Goal: Task Accomplishment & Management: Use online tool/utility

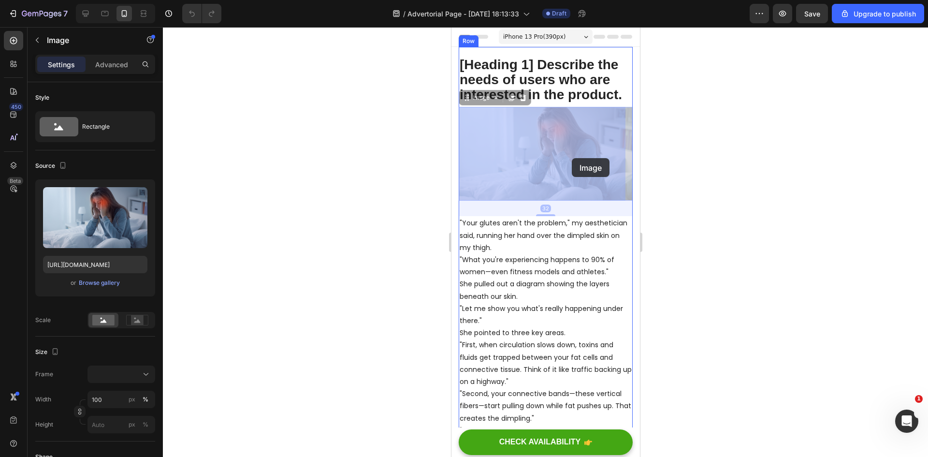
drag, startPoint x: 563, startPoint y: 113, endPoint x: 571, endPoint y: 158, distance: 46.1
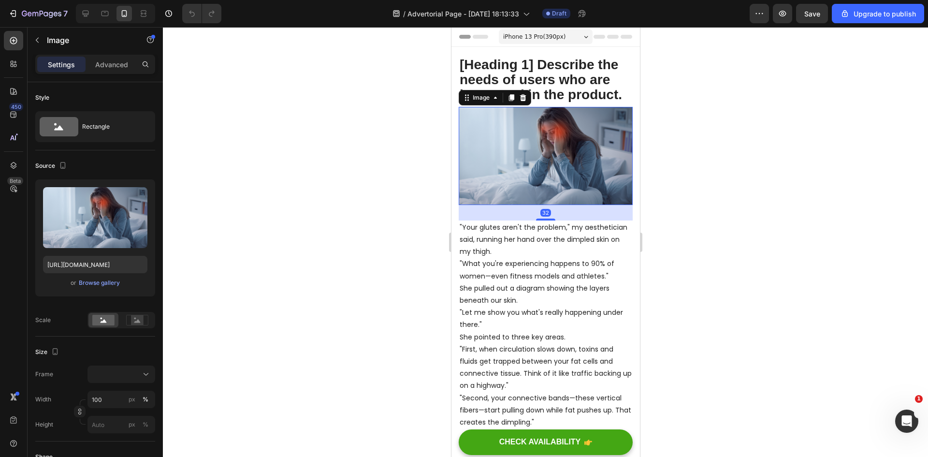
click at [678, 130] on div at bounding box center [545, 242] width 765 height 430
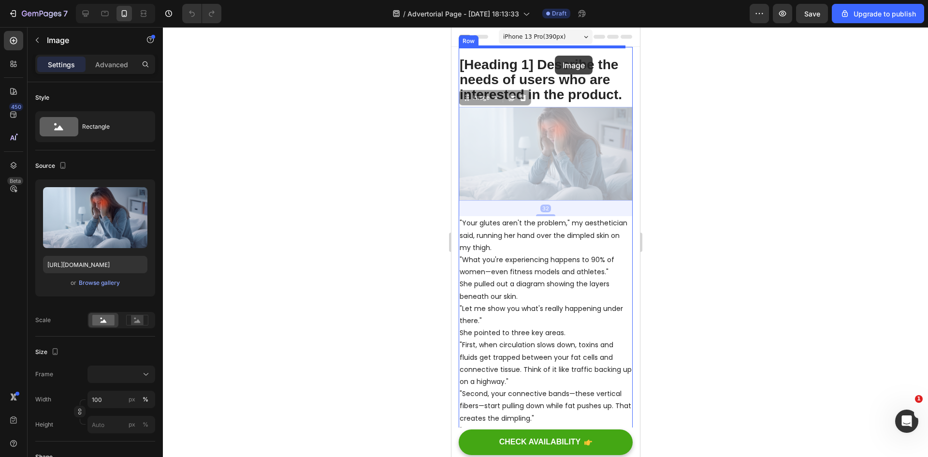
drag, startPoint x: 559, startPoint y: 167, endPoint x: 554, endPoint y: 56, distance: 111.2
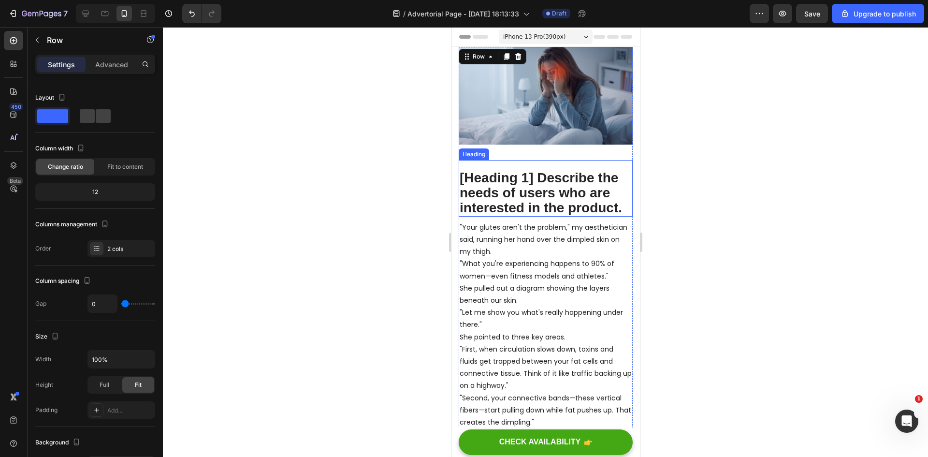
click at [544, 176] on p "[Heading 1] Describe the needs of users who are interested in the product." at bounding box center [545, 193] width 172 height 44
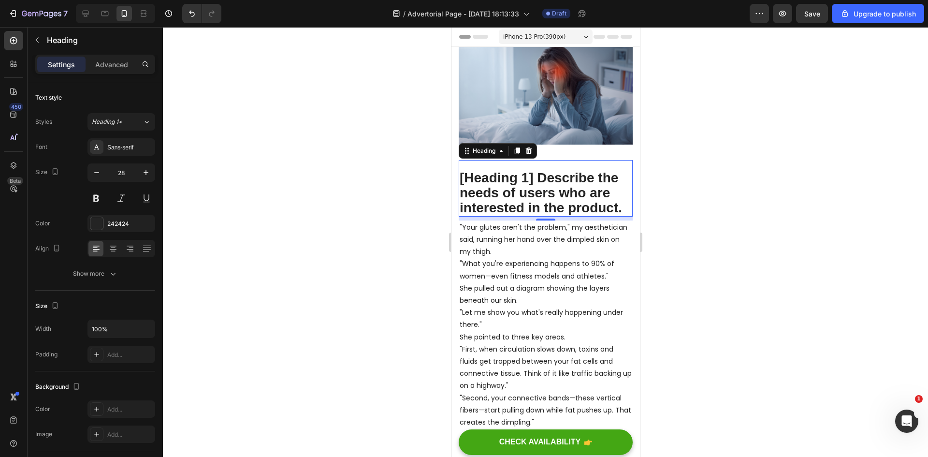
click at [557, 203] on p "[Heading 1] Describe the needs of users who are interested in the product." at bounding box center [545, 193] width 172 height 44
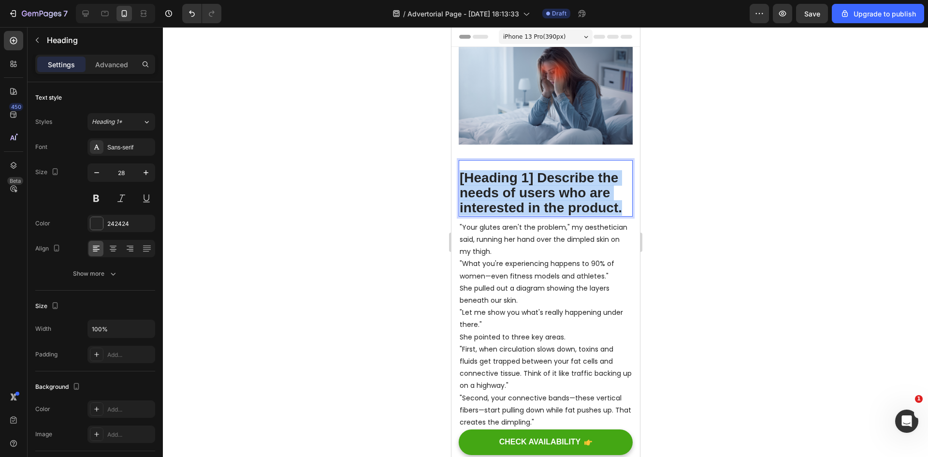
click at [557, 203] on p "[Heading 1] Describe the needs of users who are interested in the product." at bounding box center [545, 193] width 172 height 44
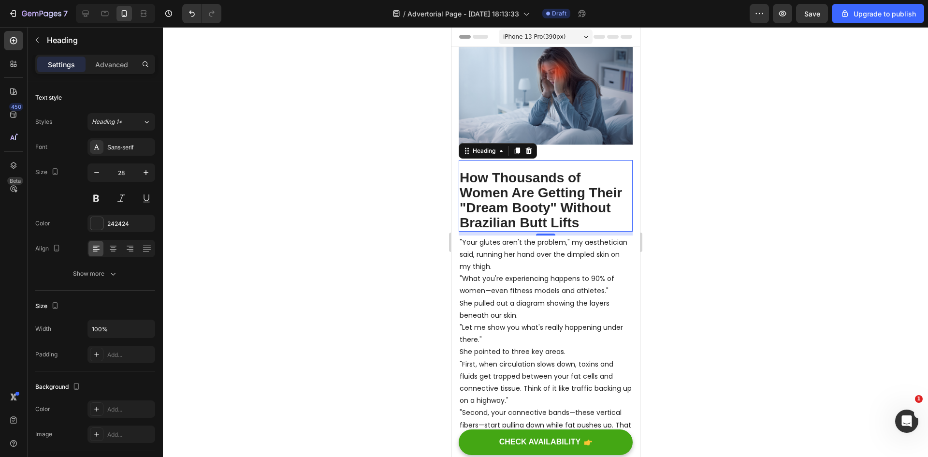
click at [486, 163] on div "How Thousands of Women Are Getting Their "Dream Booty" Without Brazilian Butt L…" at bounding box center [545, 195] width 174 height 71
click at [463, 174] on p "How Thousands of Women Are Getting Their "Dream Booty" Without Brazilian Butt L…" at bounding box center [545, 200] width 172 height 59
click at [466, 161] on div "How Thousands of Women Are Getting Their "Dream Booty" Without Brazilian Butt L…" at bounding box center [545, 195] width 174 height 71
click at [113, 61] on p "Advanced" at bounding box center [111, 64] width 33 height 10
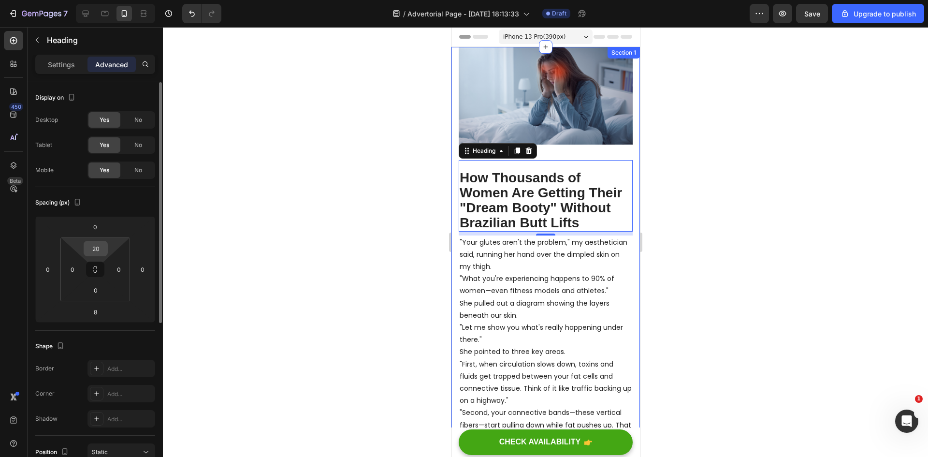
click at [100, 250] on input "20" at bounding box center [95, 248] width 19 height 14
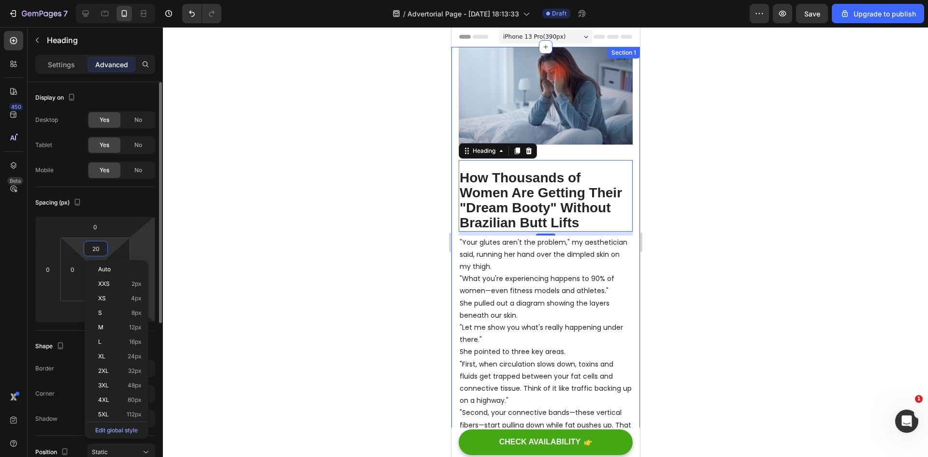
type input "0"
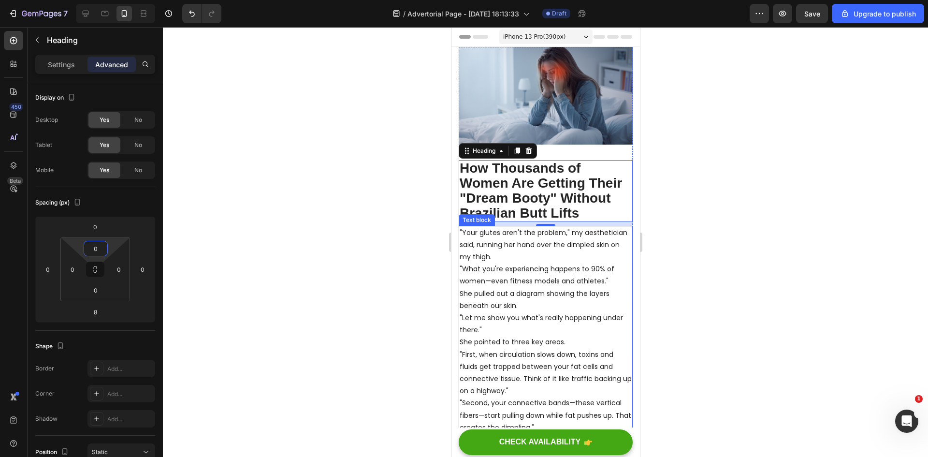
click at [864, 271] on div at bounding box center [545, 242] width 765 height 430
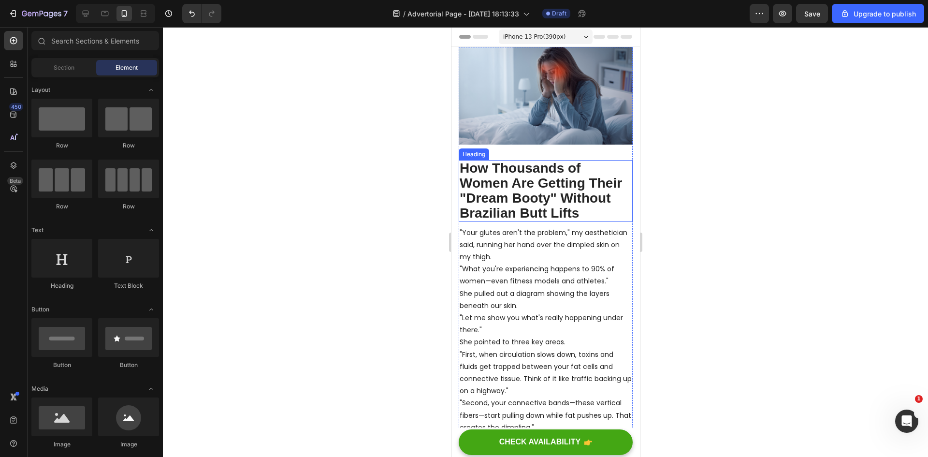
click at [510, 182] on p "How Thousands of Women Are Getting Their "Dream Booty" Without Brazilian Butt L…" at bounding box center [545, 190] width 172 height 59
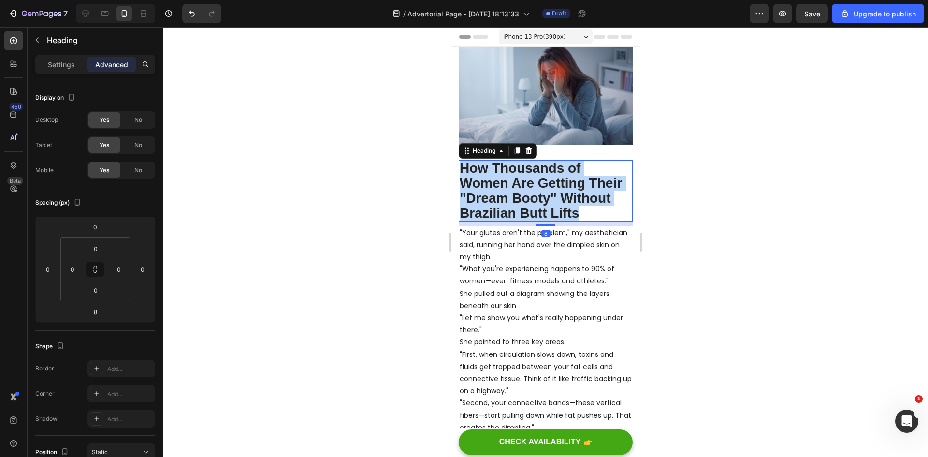
click at [510, 182] on p "How Thousands of Women Are Getting Their "Dream Booty" Without Brazilian Butt L…" at bounding box center [545, 190] width 172 height 59
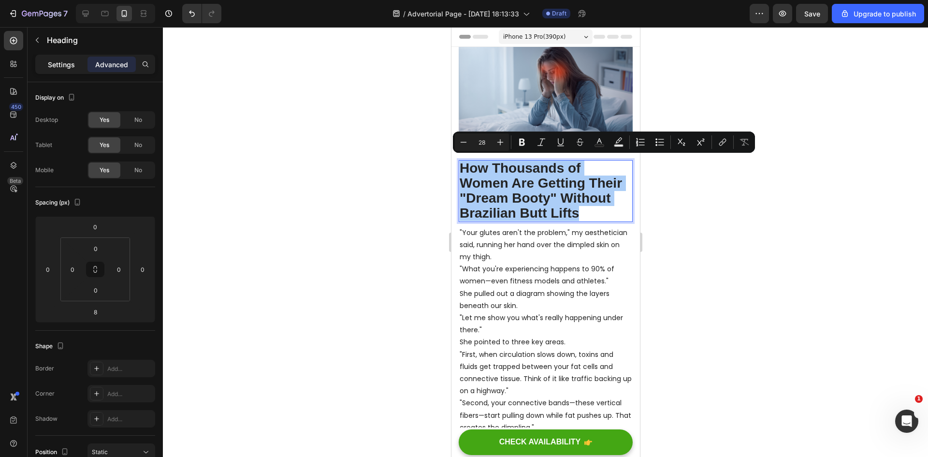
click at [67, 57] on div "Settings" at bounding box center [61, 64] width 48 height 15
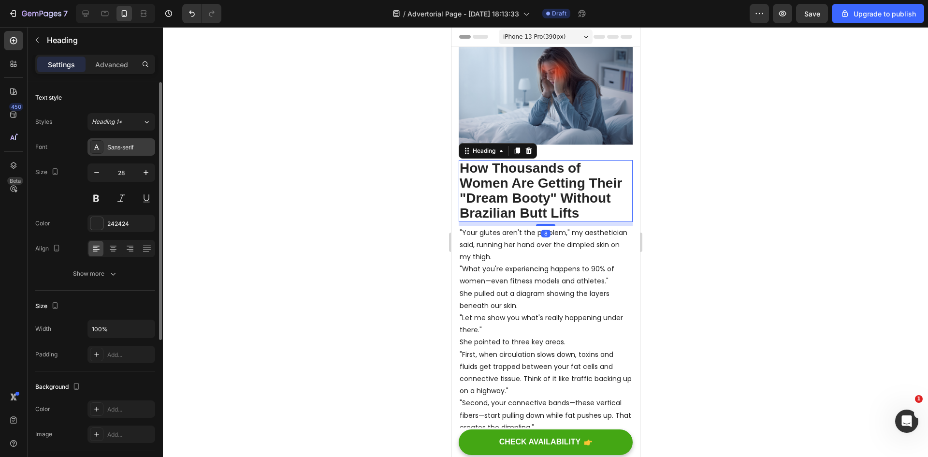
click at [121, 143] on div "Sans-serif" at bounding box center [129, 147] width 45 height 9
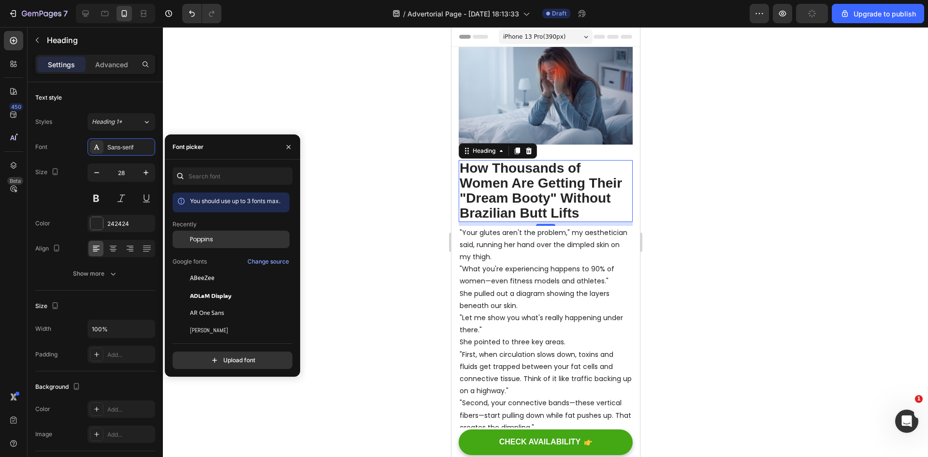
click at [217, 238] on div "Poppins" at bounding box center [239, 239] width 98 height 9
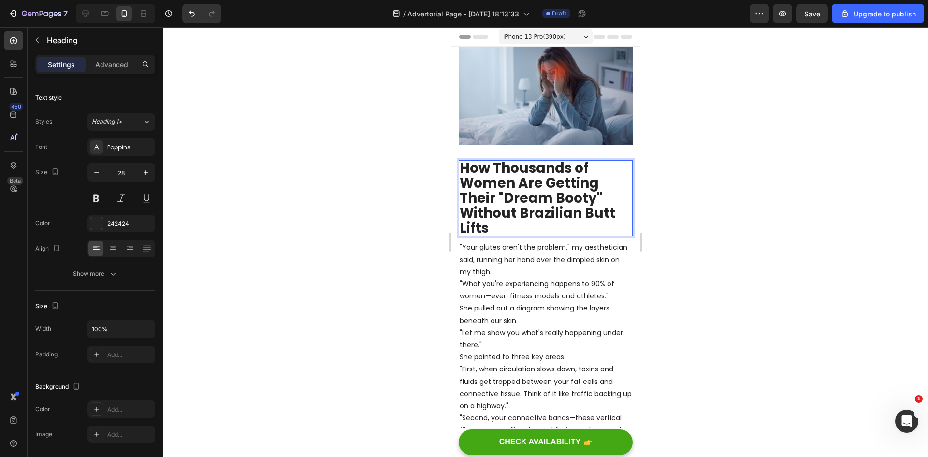
click at [515, 219] on p "How Thousands of Women Are Getting Their "Dream Booty" Without Brazilian Butt L…" at bounding box center [545, 198] width 172 height 74
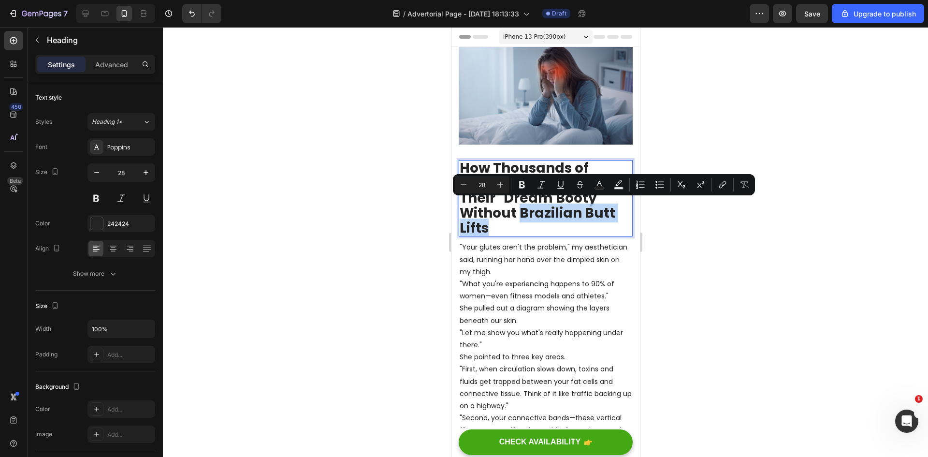
drag, startPoint x: 517, startPoint y: 212, endPoint x: 554, endPoint y: 219, distance: 37.4
click at [554, 219] on p "How Thousands of Women Are Getting Their "Dream Booty" Without Brazilian Butt L…" at bounding box center [545, 198] width 172 height 74
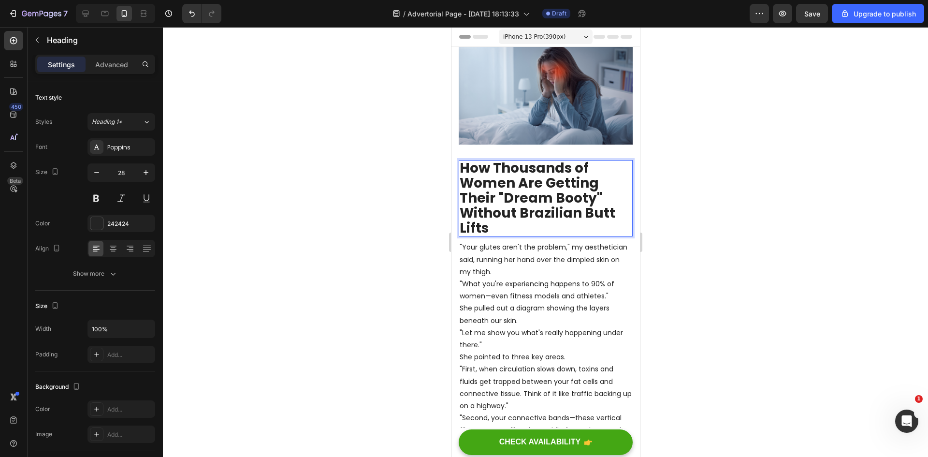
click at [532, 186] on p "How Thousands of Women Are Getting Their "Dream Booty" Without Brazilian Butt L…" at bounding box center [545, 198] width 172 height 74
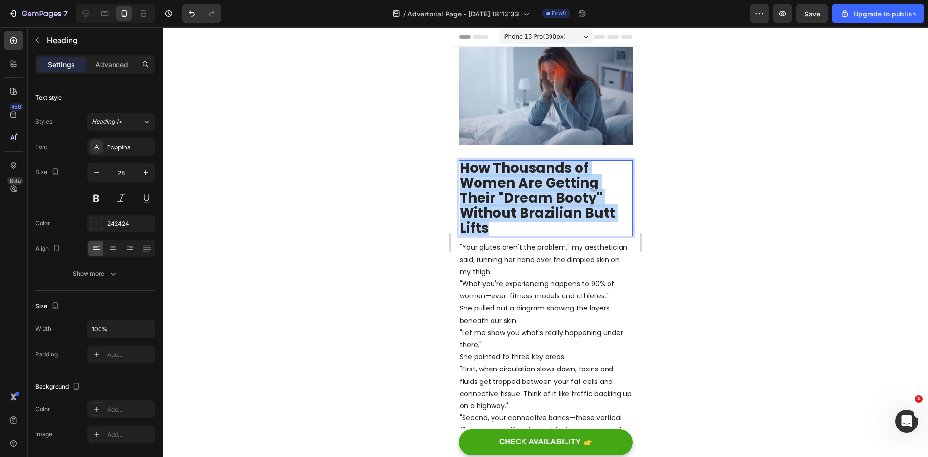
click at [532, 186] on p "How Thousands of Women Are Getting Their "Dream Booty" Without Brazilian Butt L…" at bounding box center [545, 198] width 172 height 74
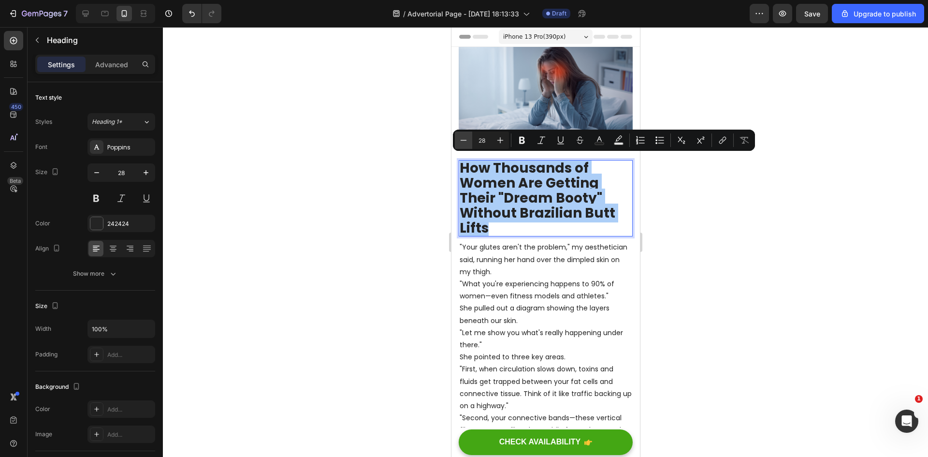
click at [466, 142] on icon "Editor contextual toolbar" at bounding box center [464, 140] width 10 height 10
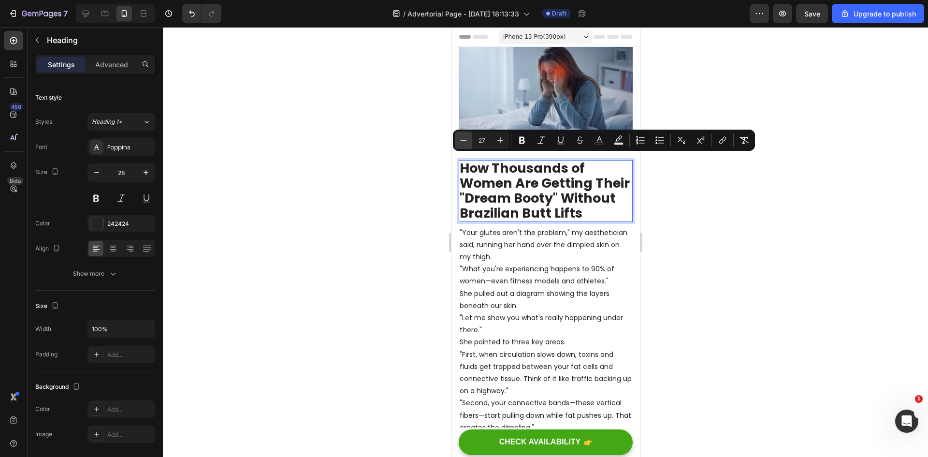
click at [466, 142] on icon "Editor contextual toolbar" at bounding box center [464, 140] width 10 height 10
type input "24"
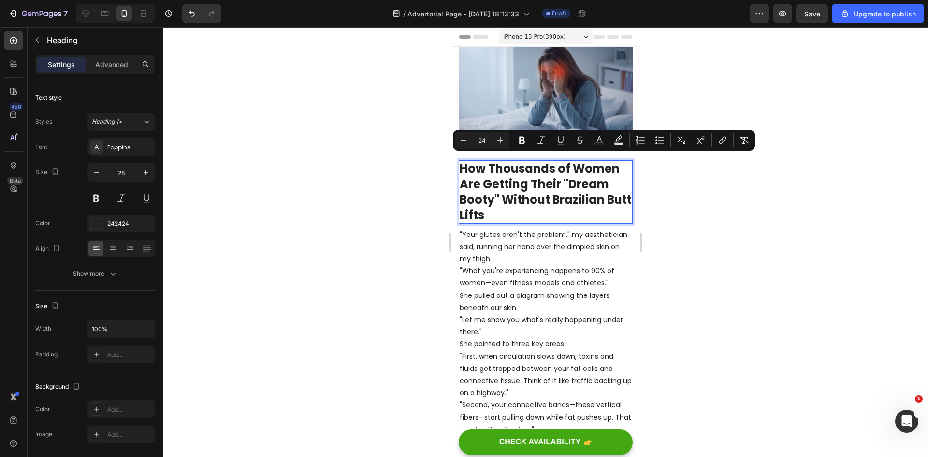
click at [533, 184] on span "How Thousands of Women Are Getting Their "Dream Booty" Without Brazilian Butt L…" at bounding box center [545, 191] width 172 height 62
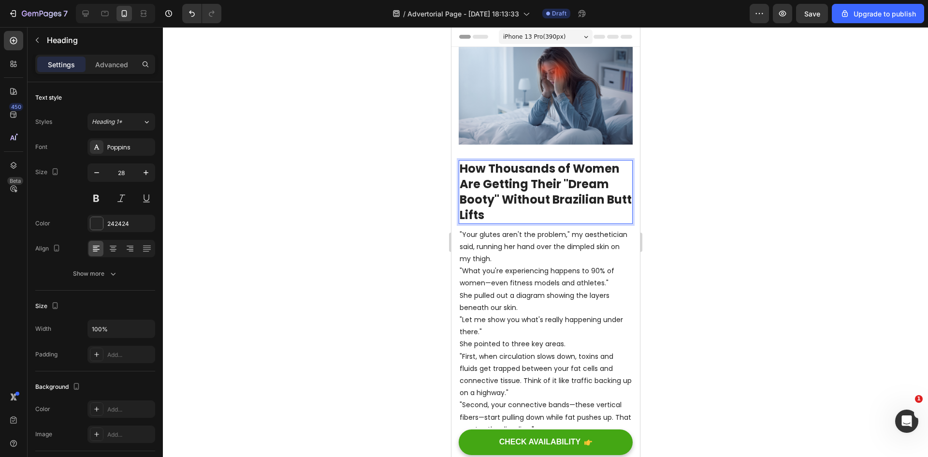
click at [506, 192] on span "How Thousands of Women Are Getting Their "Dream Booty" Without Brazilian Butt L…" at bounding box center [545, 191] width 172 height 62
drag, startPoint x: 620, startPoint y: 211, endPoint x: 514, endPoint y: 214, distance: 106.3
click at [514, 214] on span "(Without Brazilian Butt Lifts" at bounding box center [540, 215] width 163 height 16
click at [549, 212] on span "(Without A BBL)" at bounding box center [505, 215] width 93 height 16
click at [507, 193] on p "How Thousands of Women Are Getting Their "Dream Booty" (Without A BBL)" at bounding box center [545, 191] width 172 height 61
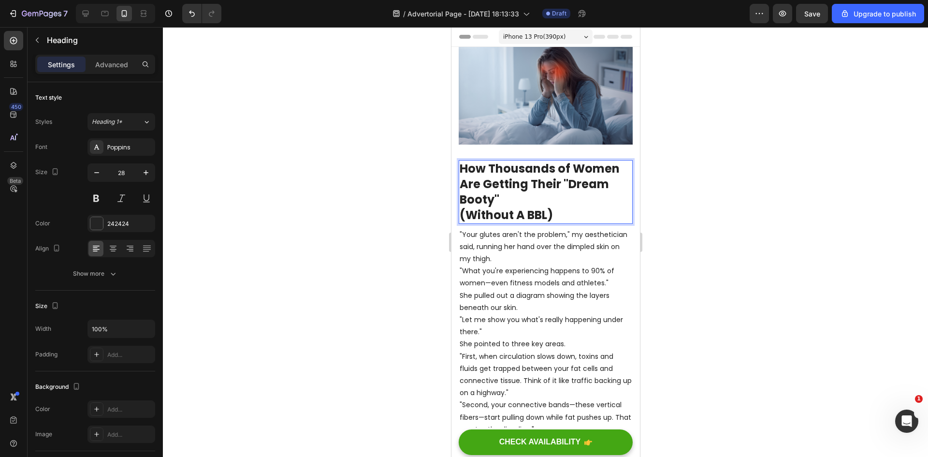
click at [570, 182] on span "How Thousands of Women Are Getting Their "Dream Booty"" at bounding box center [539, 183] width 160 height 47
click at [561, 180] on span "How Thousands of Women Are Getting Their "Dream Booty"" at bounding box center [539, 183] width 160 height 47
click at [520, 199] on p "How Thousands of Women Are Getting Their "Dream Booty" (Without A BBL)" at bounding box center [545, 191] width 172 height 61
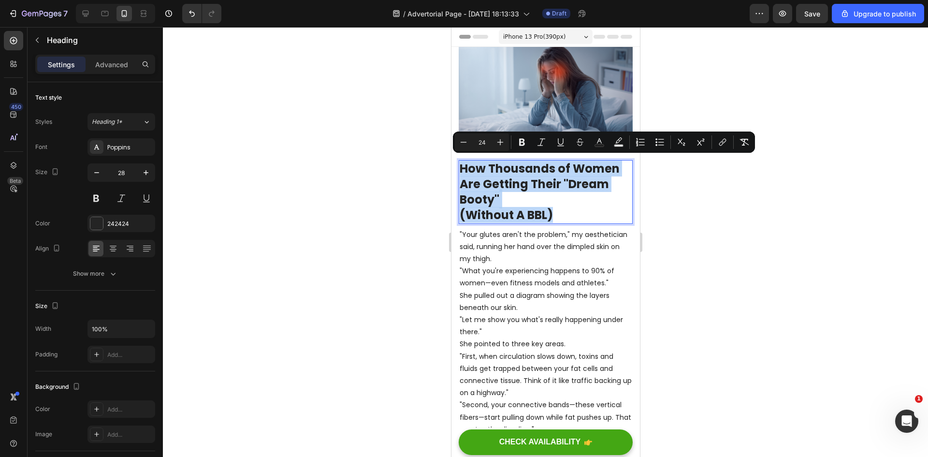
drag, startPoint x: 562, startPoint y: 209, endPoint x: 460, endPoint y: 164, distance: 111.0
click at [460, 164] on p "How Thousands of Women Are Getting Their "Dream Booty" (Without A BBL)" at bounding box center [545, 191] width 172 height 61
click at [489, 187] on span "How Thousands of Women Are Getting Their "Dream Booty"" at bounding box center [539, 183] width 160 height 47
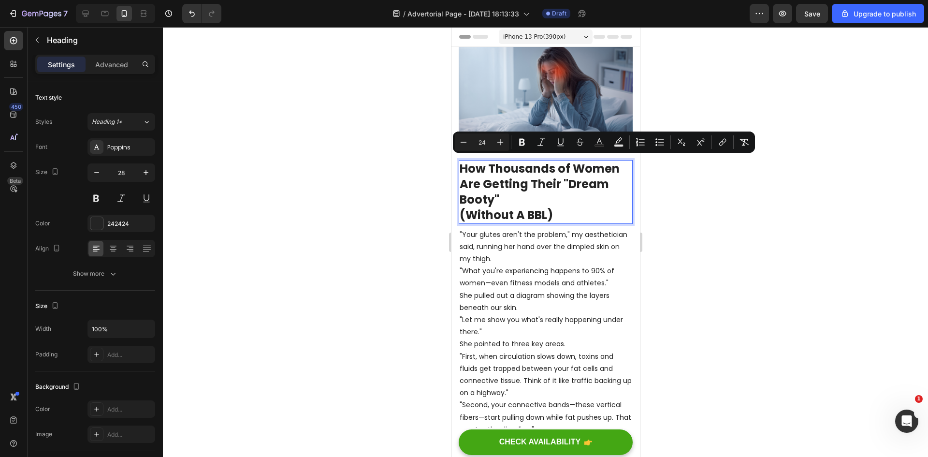
drag, startPoint x: 502, startPoint y: 187, endPoint x: 459, endPoint y: 161, distance: 50.7
click at [459, 161] on p "How Thousands of Women Are Getting Their "Dream Booty" (Without A BBL)" at bounding box center [545, 191] width 172 height 61
copy span "How Thousands of Women Are Getting Their "Dream Booty""
click at [535, 186] on span "How Thousands of Women Are Getting Their "Dream Booty"" at bounding box center [539, 183] width 160 height 47
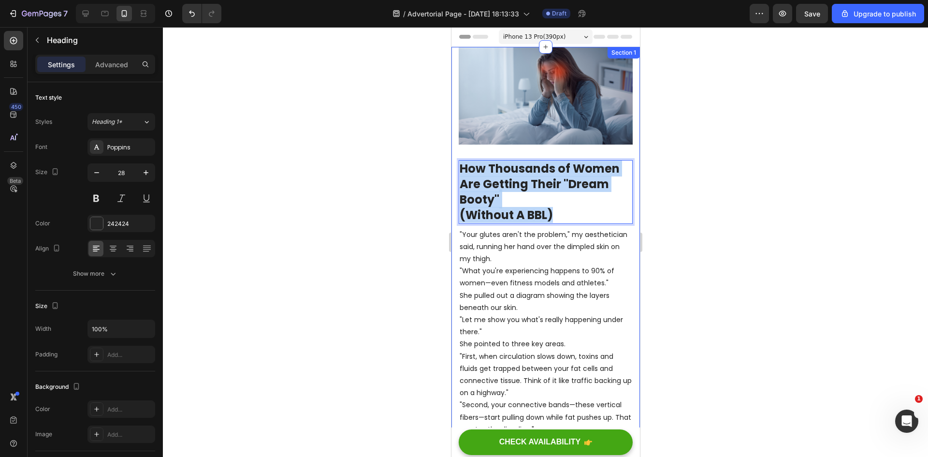
drag, startPoint x: 563, startPoint y: 211, endPoint x: 456, endPoint y: 166, distance: 116.7
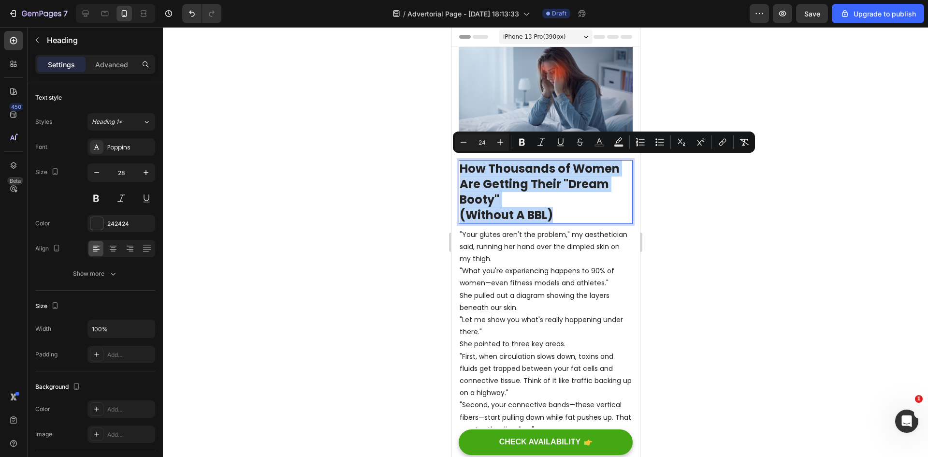
click at [506, 182] on span "How Thousands of Women Are Getting Their "Dream Booty"" at bounding box center [539, 183] width 160 height 47
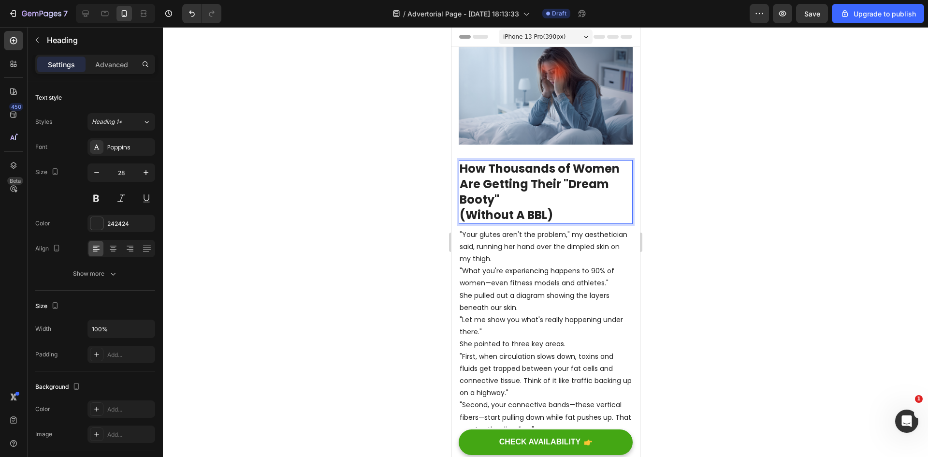
click at [508, 196] on p "How Thousands of Women Are Getting Their "Dream Booty" (Without A BBL)" at bounding box center [545, 191] width 172 height 61
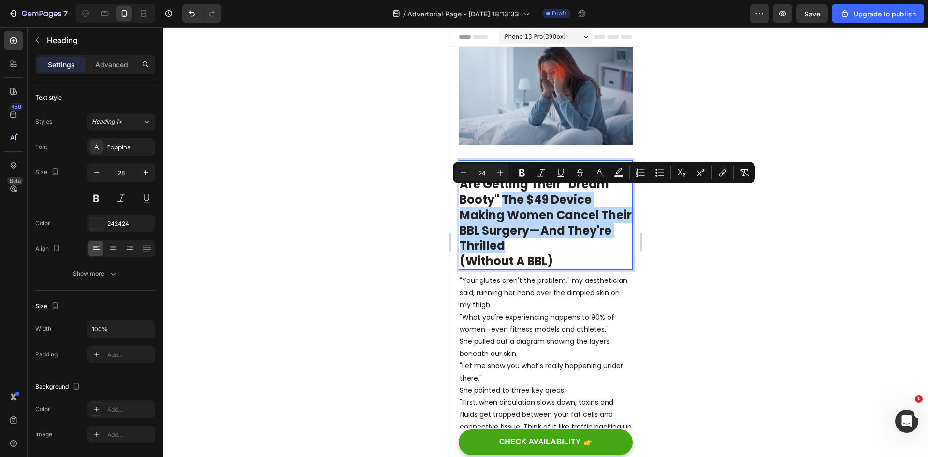
drag, startPoint x: 573, startPoint y: 241, endPoint x: 503, endPoint y: 197, distance: 82.1
click at [503, 197] on p "How Thousands of Women Are Getting Their "Dream Booty" The $49 Device Making Wo…" at bounding box center [545, 215] width 172 height 108
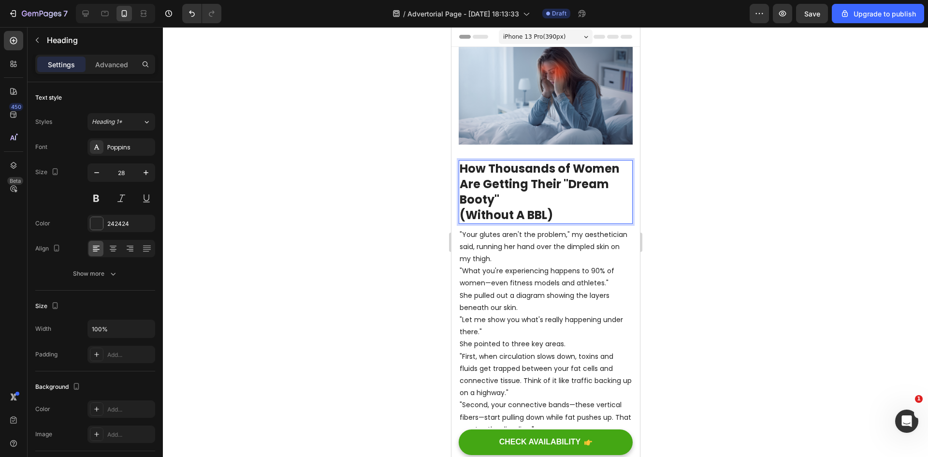
click at [463, 198] on span "How Thousands of Women Are Getting Their "Dream Booty"" at bounding box center [539, 183] width 160 height 47
click at [462, 198] on span "How Thousands of Women Are Getting Their "Dream Booty"" at bounding box center [539, 183] width 160 height 47
drag, startPoint x: 501, startPoint y: 197, endPoint x: 463, endPoint y: 162, distance: 51.3
click at [463, 162] on p "How Thousands of Women Are Getting Their "Dream Booty" (Without A BBL)" at bounding box center [545, 191] width 172 height 61
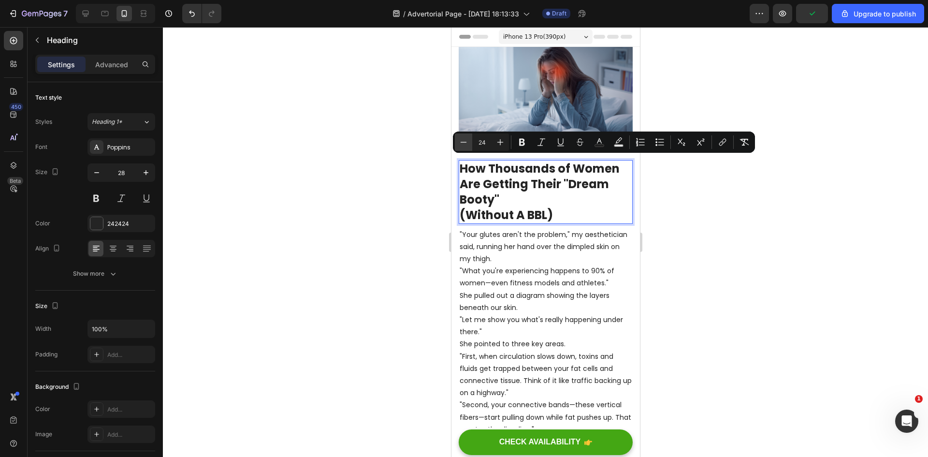
click at [472, 144] on button "Minus" at bounding box center [463, 141] width 17 height 17
type input "22"
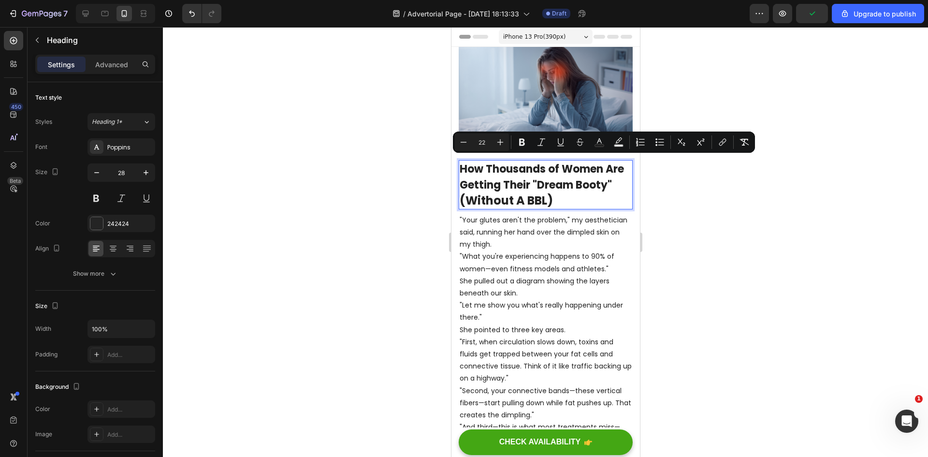
click at [469, 192] on span "How Thousands of Women Are Getting Their "Dream Booty"" at bounding box center [541, 176] width 164 height 31
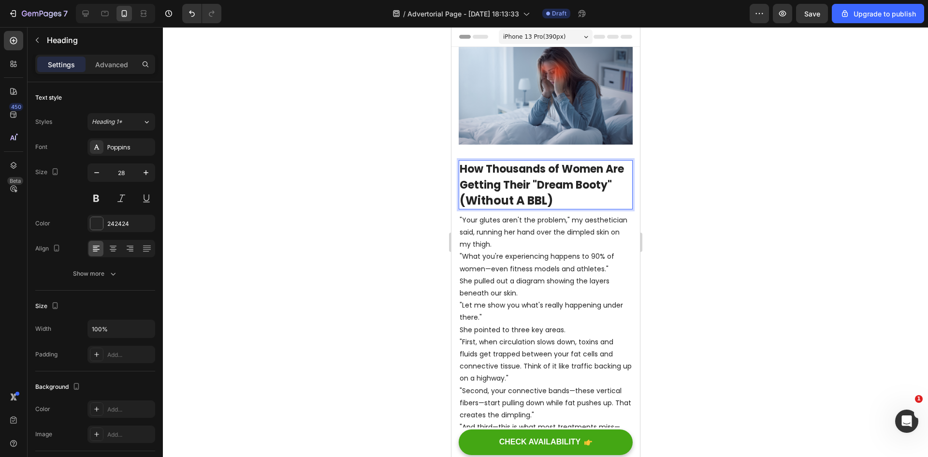
click at [463, 192] on span "How Thousands of Women Are Getting Their "Dream Booty"" at bounding box center [541, 176] width 164 height 31
click at [460, 192] on span "How Thousands of Women Are Getting Their "Dream Booty"" at bounding box center [541, 176] width 164 height 31
drag, startPoint x: 535, startPoint y: 194, endPoint x: 461, endPoint y: 197, distance: 74.0
click at [461, 197] on p "How Thousands of Women Are Getting Their "DreamBooty" (Without A BBL)" at bounding box center [545, 184] width 172 height 47
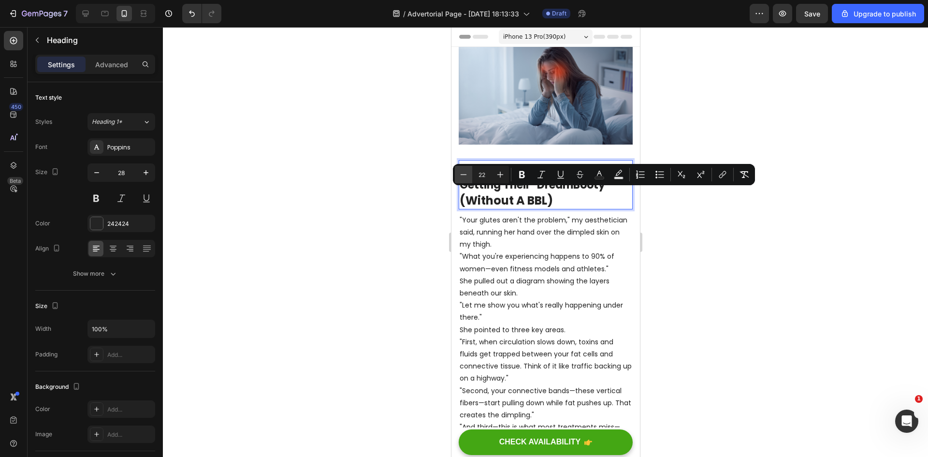
click at [460, 170] on icon "Editor contextual toolbar" at bounding box center [464, 175] width 10 height 10
click at [460, 171] on icon "Editor contextual toolbar" at bounding box center [464, 175] width 10 height 10
type input "19"
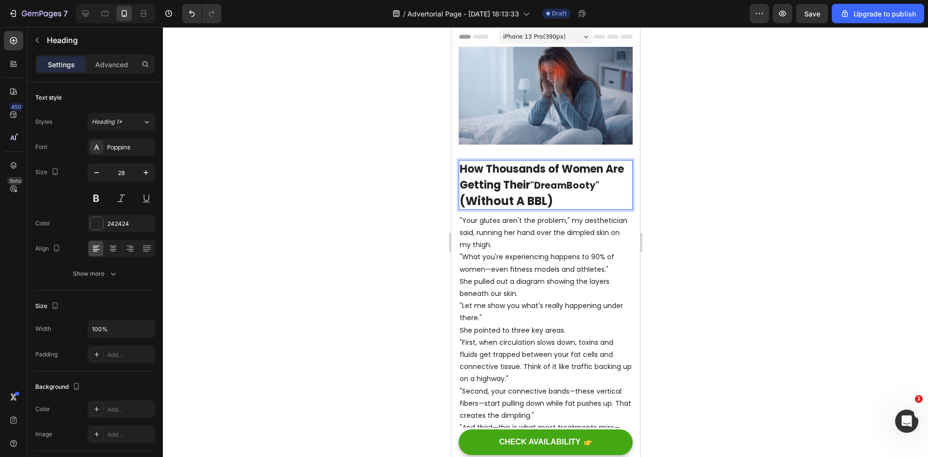
click at [483, 193] on span "(Without A BBL)" at bounding box center [505, 201] width 93 height 16
click at [558, 198] on p "How Thousands of Women Are Getting Their "DreamBooty" (Without A BBL)" at bounding box center [545, 184] width 172 height 47
drag, startPoint x: 555, startPoint y: 180, endPoint x: 587, endPoint y: 175, distance: 31.9
click at [587, 179] on span ""DreamBooty"" at bounding box center [564, 185] width 69 height 13
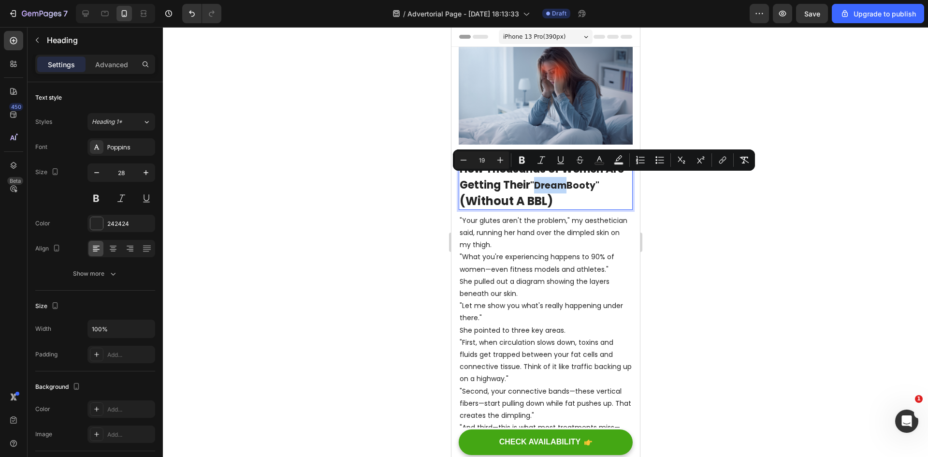
drag, startPoint x: 587, startPoint y: 175, endPoint x: 584, endPoint y: 179, distance: 5.2
click at [587, 179] on span ""DreamBooty"" at bounding box center [564, 185] width 69 height 13
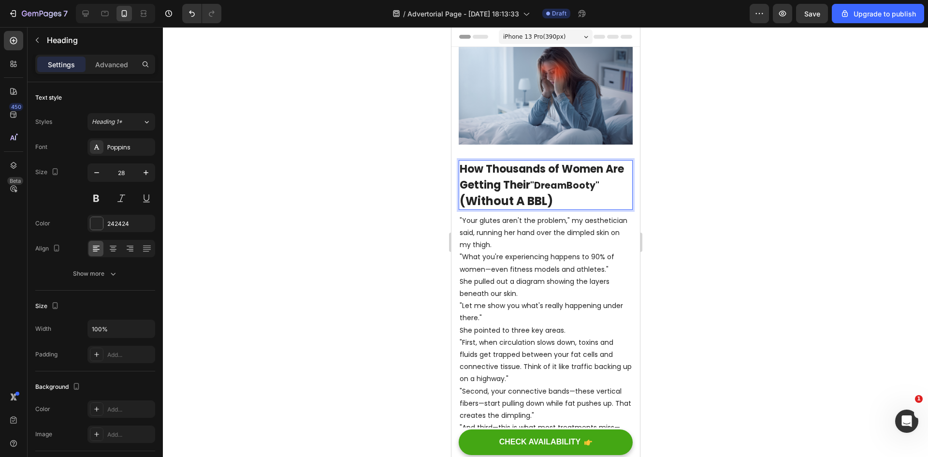
click at [599, 184] on span ""DreamBooty"" at bounding box center [564, 185] width 69 height 13
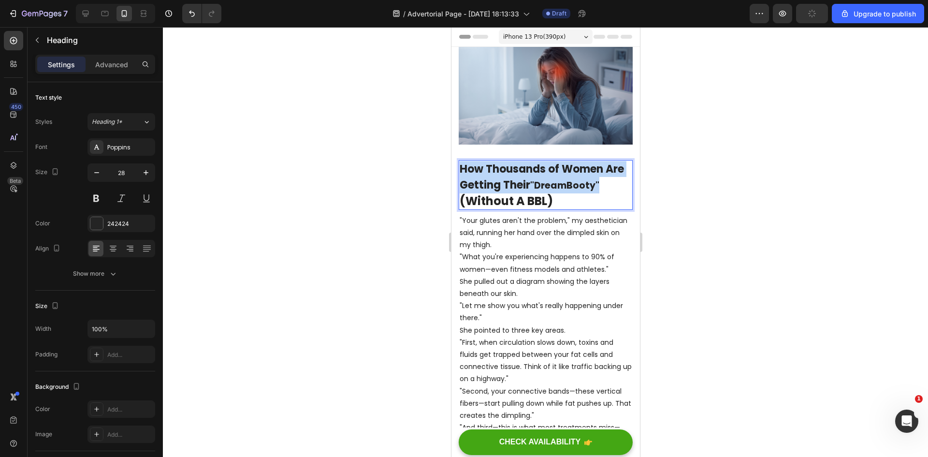
drag, startPoint x: 620, startPoint y: 180, endPoint x: 462, endPoint y: 162, distance: 159.1
click at [462, 162] on p "How Thousands of Women Are Getting Their "DreamBooty" (Without A BBL)" at bounding box center [545, 184] width 172 height 47
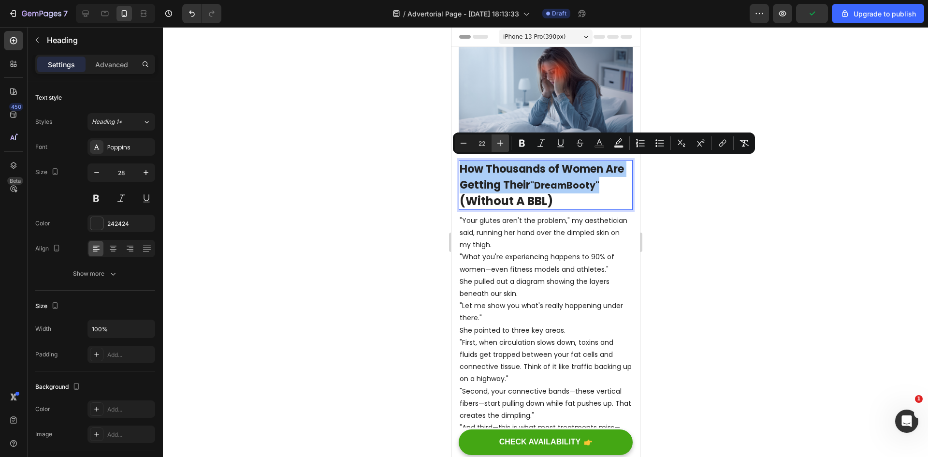
click at [508, 143] on button "Plus" at bounding box center [499, 142] width 17 height 17
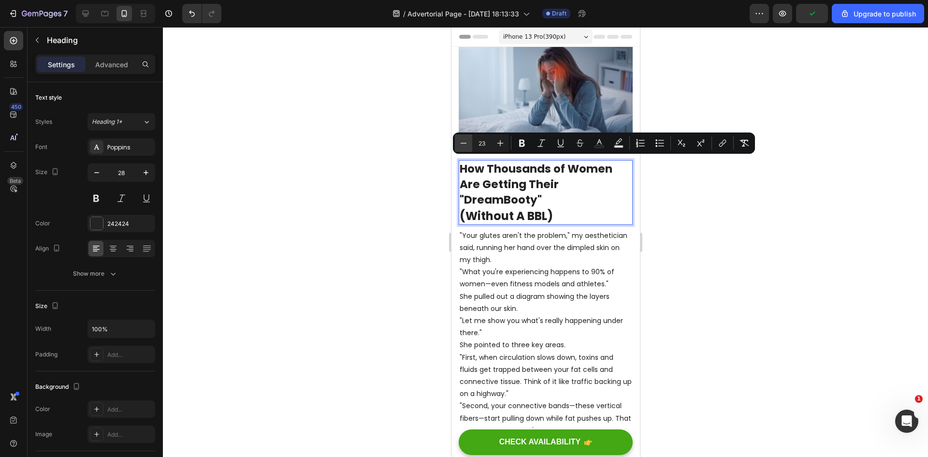
click at [470, 146] on button "Minus" at bounding box center [463, 142] width 17 height 17
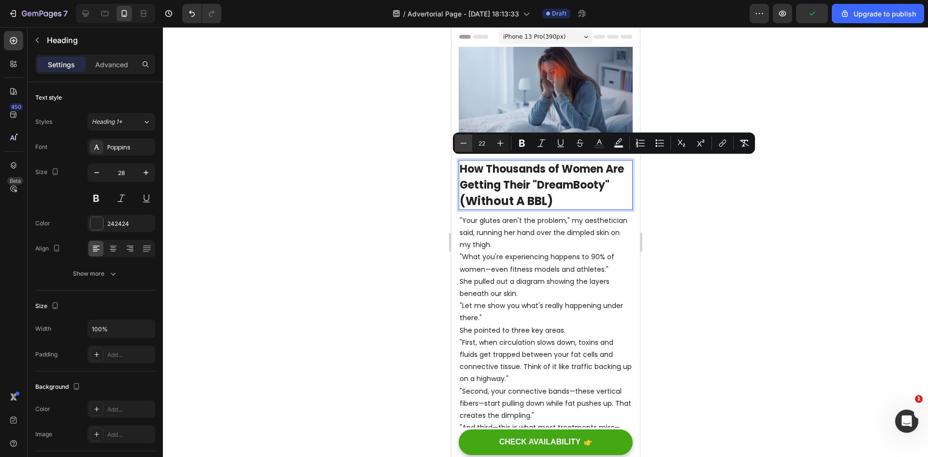
click at [470, 146] on button "Minus" at bounding box center [463, 142] width 17 height 17
click at [500, 142] on icon "Editor contextual toolbar" at bounding box center [500, 143] width 10 height 10
type input "21"
click at [579, 192] on p "How Thousands of Women Are Getting Their "DreamBooty" (Without A BBL)" at bounding box center [545, 184] width 172 height 47
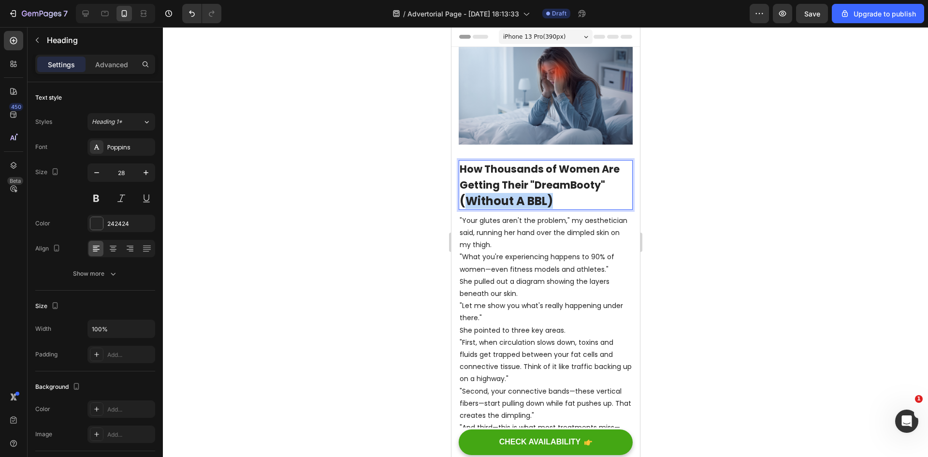
drag, startPoint x: 555, startPoint y: 195, endPoint x: 474, endPoint y: 191, distance: 80.8
click at [466, 194] on p "How Thousands of Women Are Getting Their "DreamBooty" (Without A BBL)" at bounding box center [545, 184] width 172 height 47
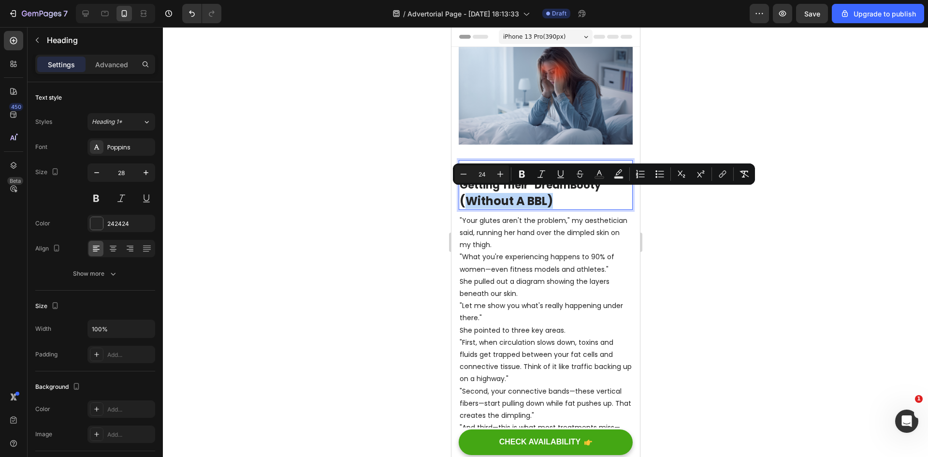
click at [575, 201] on p "How Thousands of Women Are Getting Their "DreamBooty" (Without A BBL)" at bounding box center [545, 184] width 172 height 47
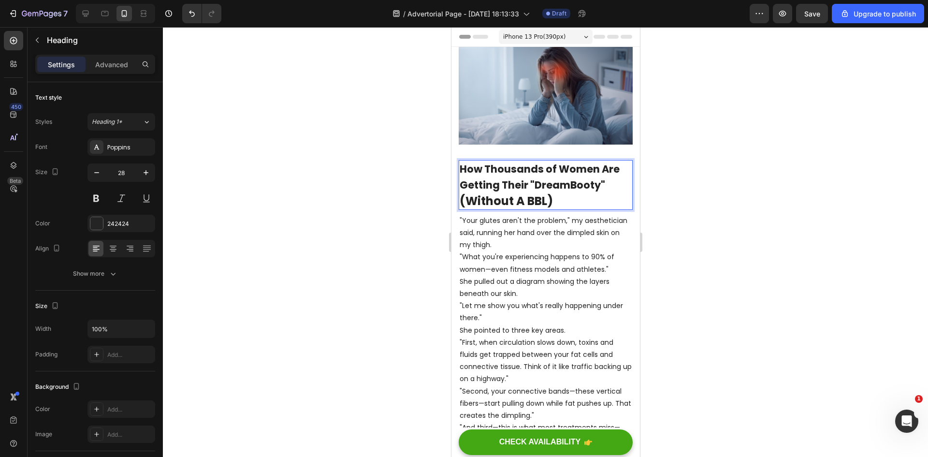
click at [568, 179] on span "How Thousands of Women Are Getting Their "DreamBooty"" at bounding box center [539, 177] width 160 height 30
click at [582, 197] on p "How Thousands of Women Are Getting Their "Dream Booty" (Without A BBL)" at bounding box center [545, 184] width 172 height 47
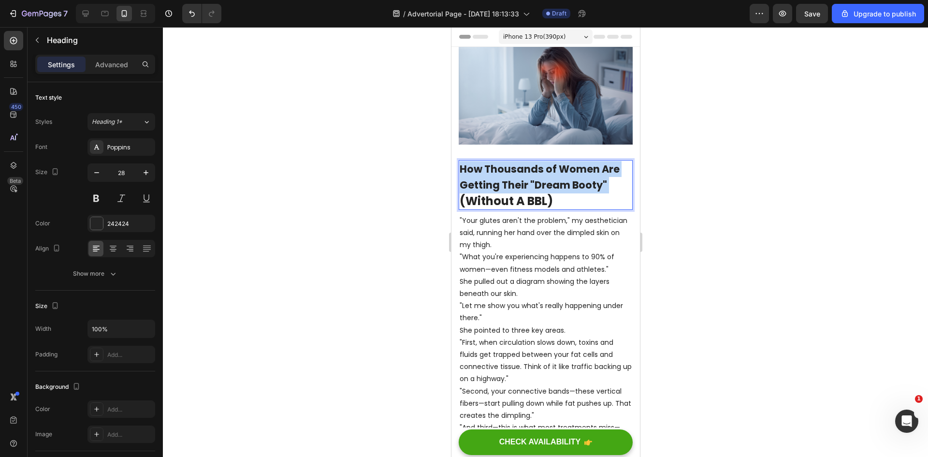
drag, startPoint x: 607, startPoint y: 181, endPoint x: 462, endPoint y: 161, distance: 146.2
click at [462, 161] on p "How Thousands of Women Are Getting Their "Dream Booty" (Without A BBL)" at bounding box center [545, 184] width 172 height 47
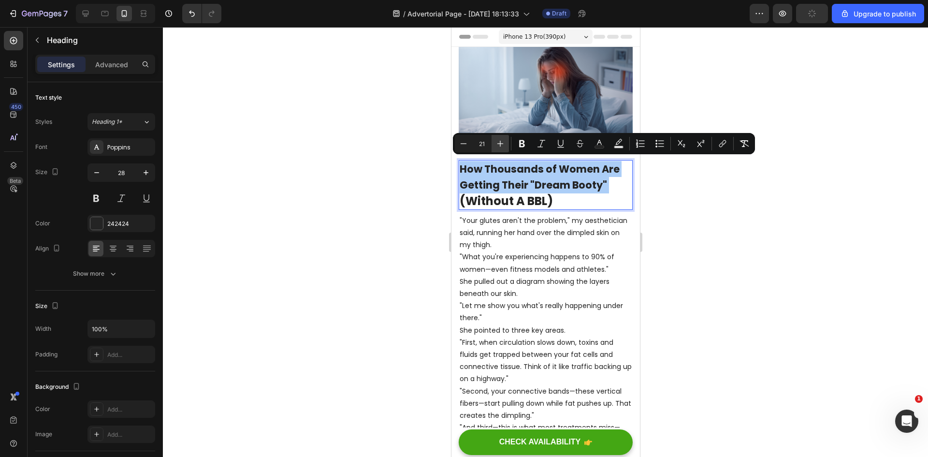
click at [495, 140] on icon "Editor contextual toolbar" at bounding box center [500, 144] width 10 height 10
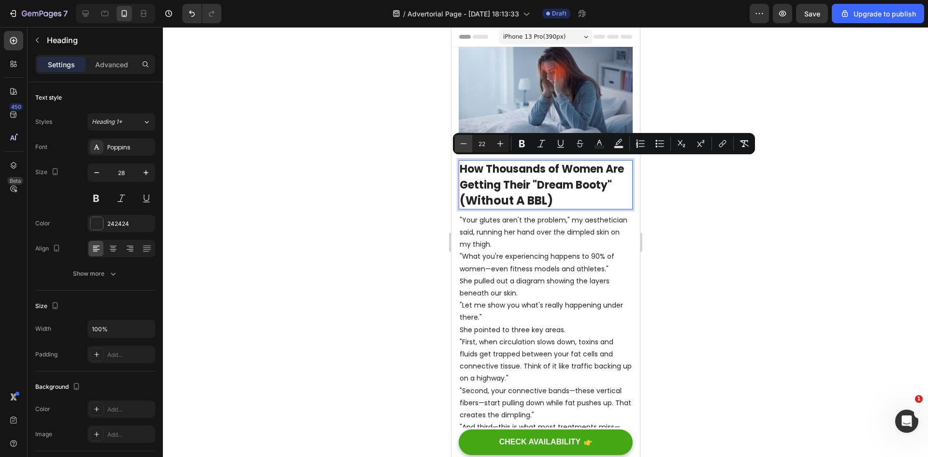
click at [468, 144] on icon "Editor contextual toolbar" at bounding box center [464, 144] width 10 height 10
type input "24"
click at [576, 193] on p "How Thousands of Women Are Getting Their "Dream Booty" (Without A BBL)" at bounding box center [545, 184] width 172 height 47
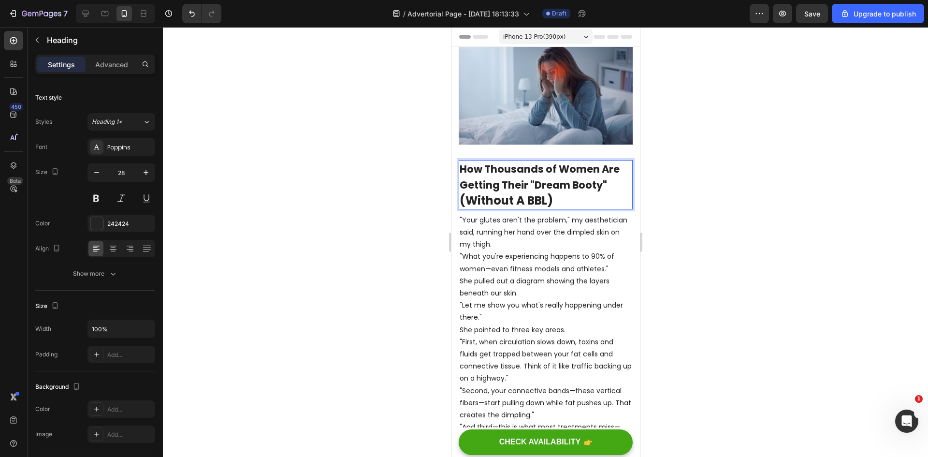
drag, startPoint x: 547, startPoint y: 199, endPoint x: 556, endPoint y: 200, distance: 8.3
click at [549, 200] on span "(Without A BBL)" at bounding box center [505, 200] width 93 height 16
drag, startPoint x: 560, startPoint y: 198, endPoint x: 461, endPoint y: 200, distance: 99.1
click at [461, 200] on p "How Thousands of Women Are Getting Their "Dream Booty" (Without A BBL)" at bounding box center [545, 184] width 172 height 47
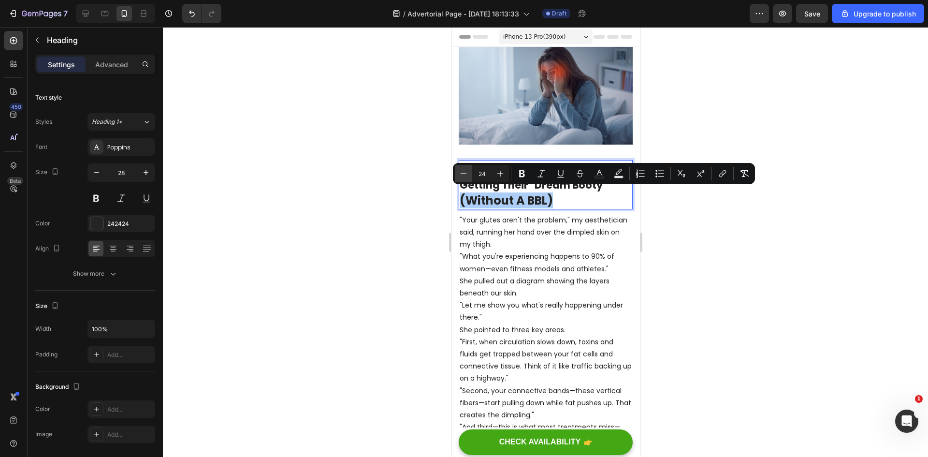
click at [470, 175] on button "Minus" at bounding box center [463, 173] width 17 height 17
type input "22"
click at [553, 195] on p "How Thousands of Women Are Getting Their "Dream Booty" (Without A BBL)" at bounding box center [545, 184] width 172 height 47
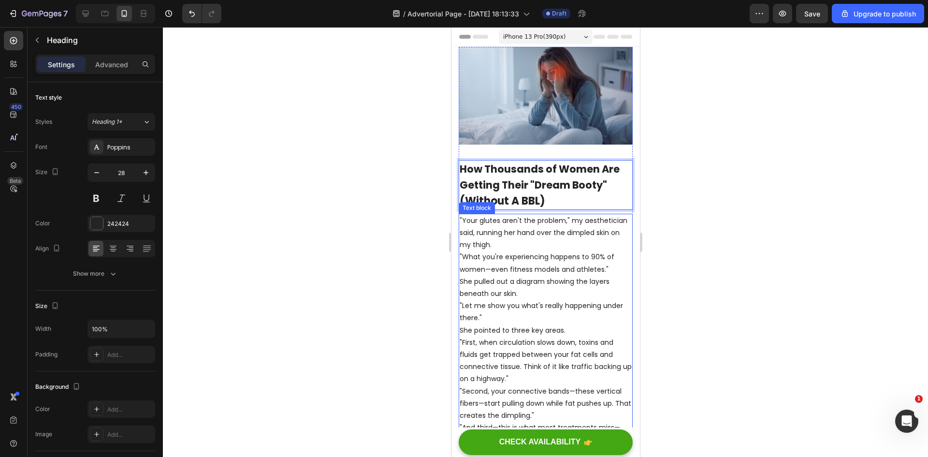
click at [564, 233] on p ""Your glutes aren't the problem," my aesthetician said, running her hand over t…" at bounding box center [545, 233] width 172 height 37
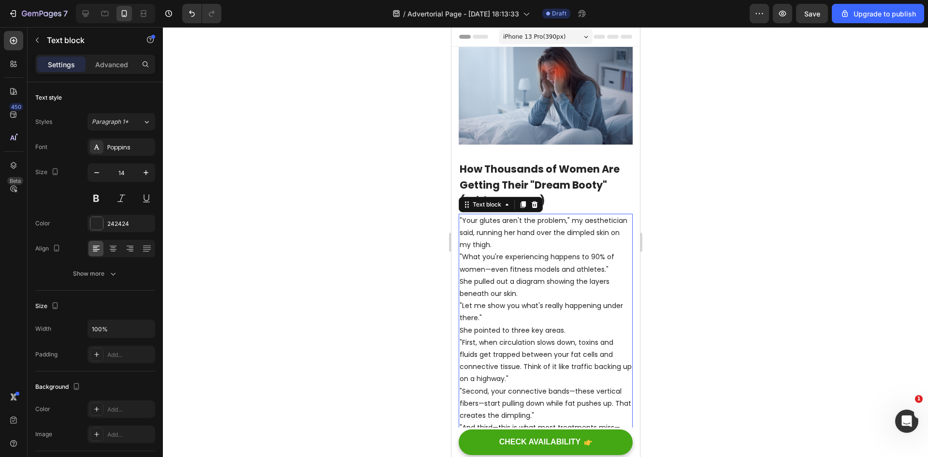
click at [511, 216] on p ""Your glutes aren't the problem," my aesthetician said, running her hand over t…" at bounding box center [545, 233] width 172 height 37
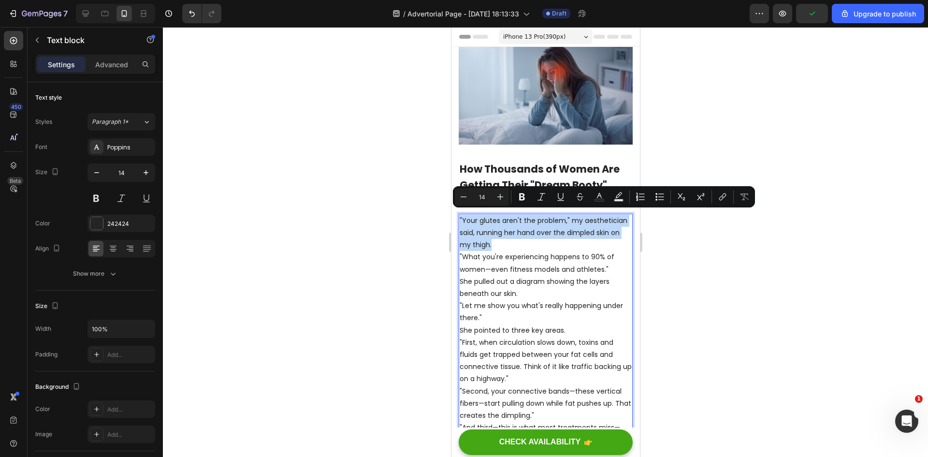
drag, startPoint x: 460, startPoint y: 212, endPoint x: 493, endPoint y: 240, distance: 43.2
click at [493, 240] on p ""Your glutes aren't the problem," my aesthetician said, running her hand over t…" at bounding box center [545, 233] width 172 height 37
click at [516, 193] on button "Bold" at bounding box center [521, 196] width 17 height 17
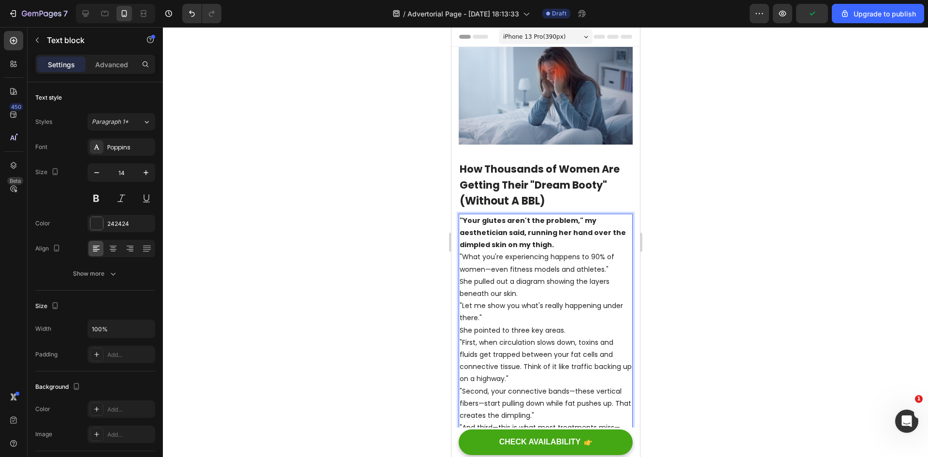
click at [517, 226] on strong ""Your glutes aren't the problem," my aesthetician said, running her hand over t…" at bounding box center [542, 233] width 166 height 34
click at [560, 241] on p ""Your glutes aren't the problem," my aesthetician said, running her hand over t…" at bounding box center [545, 233] width 172 height 37
drag, startPoint x: 559, startPoint y: 319, endPoint x: 567, endPoint y: 316, distance: 8.3
click at [567, 316] on p ""Let me show you what's really happening under there."" at bounding box center [545, 312] width 172 height 24
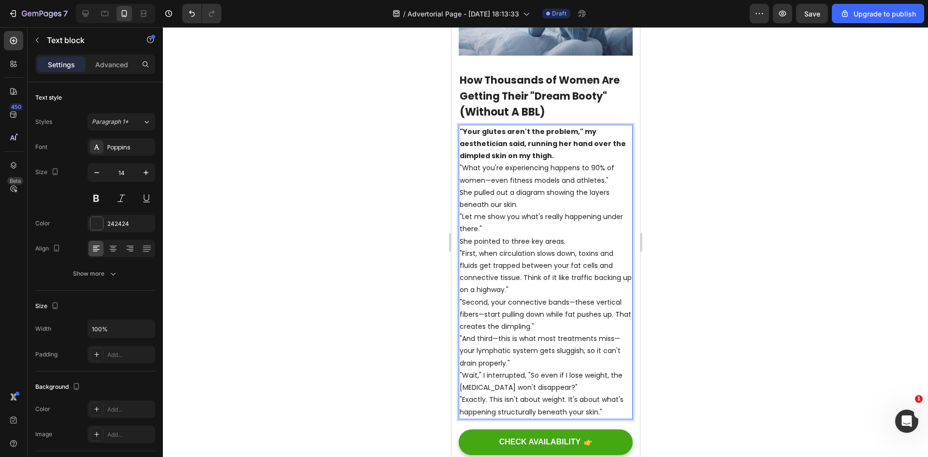
scroll to position [97, 0]
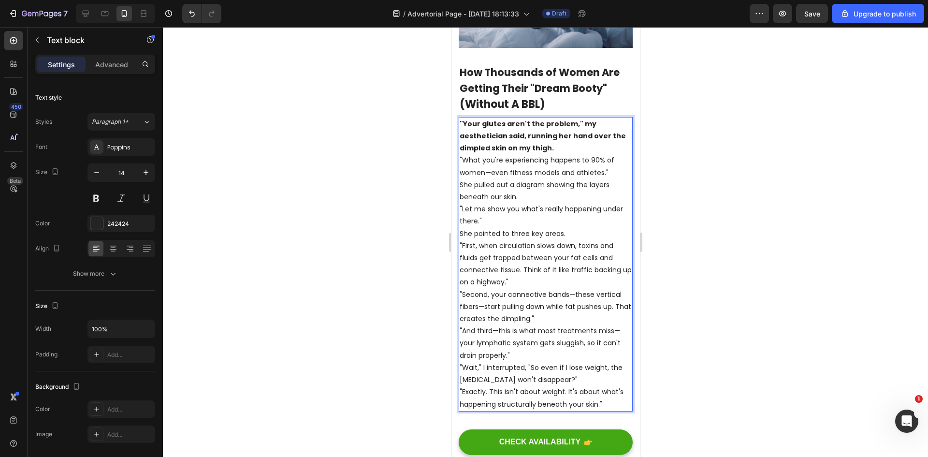
click at [610, 169] on p ""What you're experiencing happens to 90% of women—even fitness models and athle…" at bounding box center [545, 166] width 172 height 24
click at [565, 143] on p ""Your glutes aren't the problem," my aesthetician said, running her hand over t…" at bounding box center [545, 136] width 172 height 37
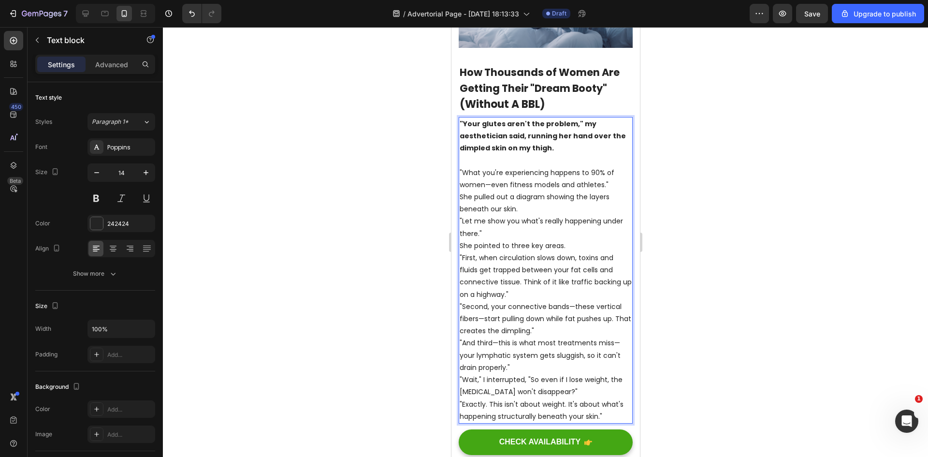
click at [602, 202] on p "She pulled out a diagram showing the layers beneath our skin." at bounding box center [545, 203] width 172 height 24
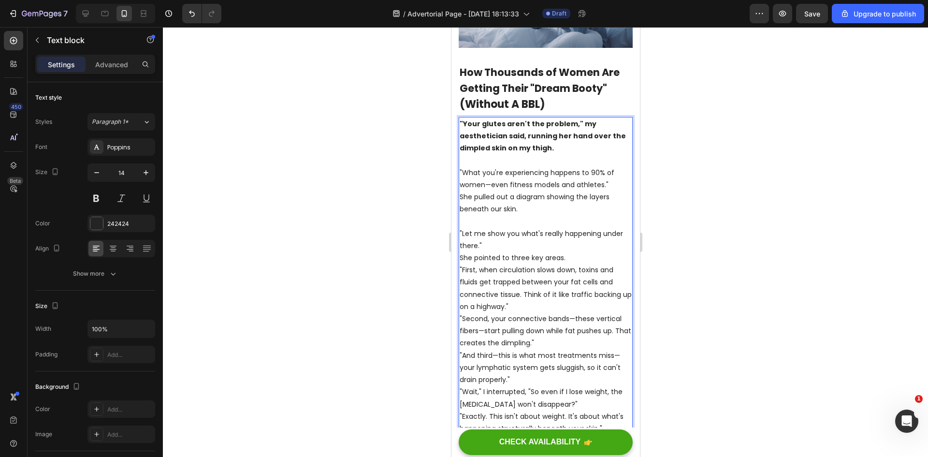
click at [509, 241] on p ""Let me show you what's really happening under there."" at bounding box center [545, 240] width 172 height 24
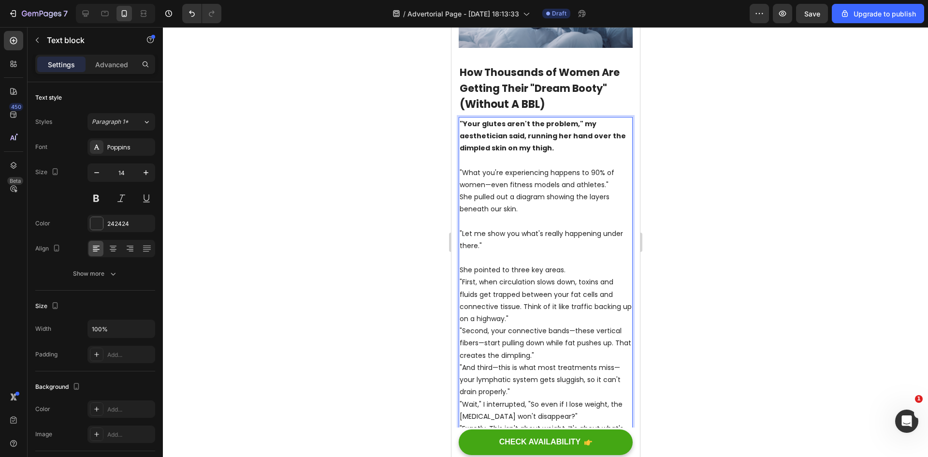
click at [575, 264] on p "She pointed to three key areas." at bounding box center [545, 270] width 172 height 12
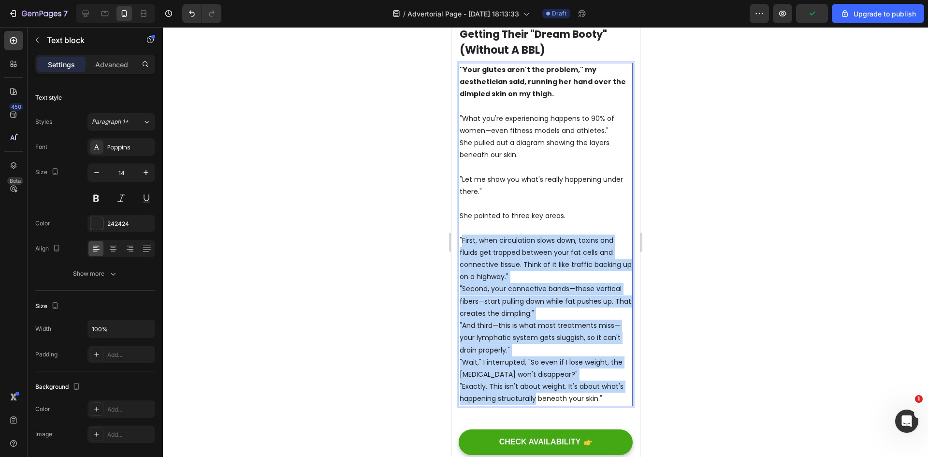
scroll to position [193, 0]
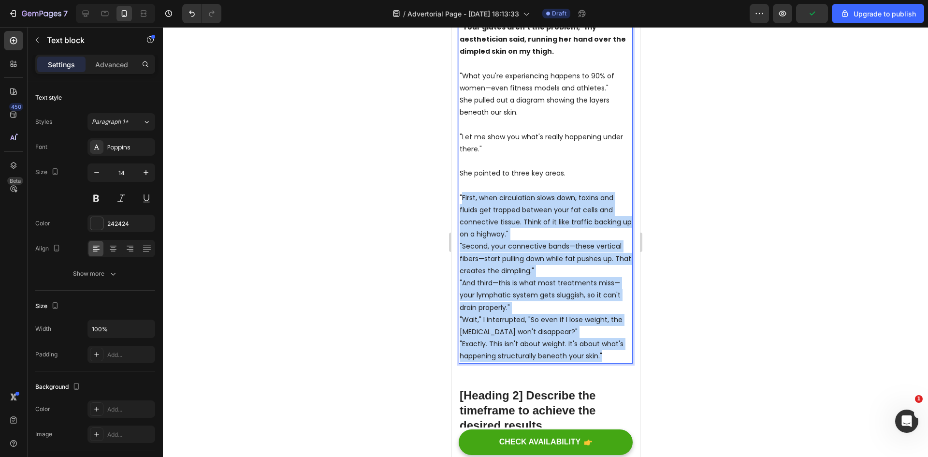
drag, startPoint x: 460, startPoint y: 291, endPoint x: 605, endPoint y: 356, distance: 159.0
click at [605, 356] on div ""Your glutes aren't the problem," my aesthetician said, running her hand over t…" at bounding box center [545, 191] width 174 height 343
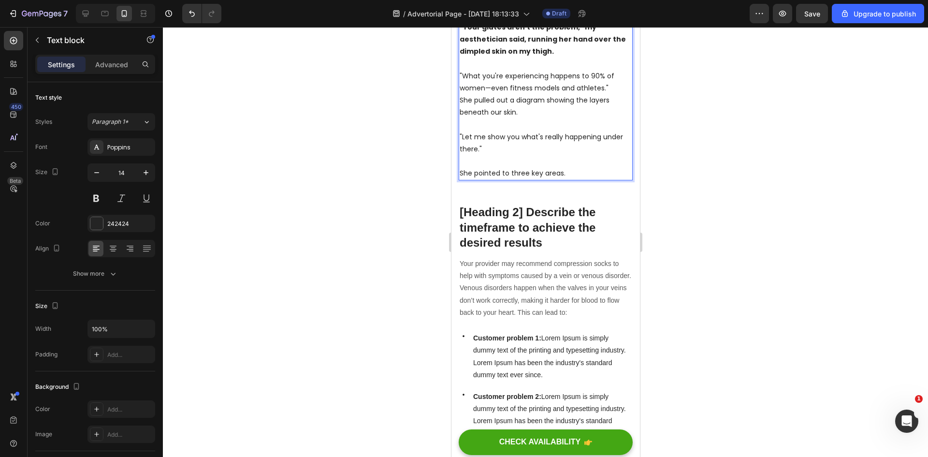
click at [739, 178] on div at bounding box center [545, 242] width 765 height 430
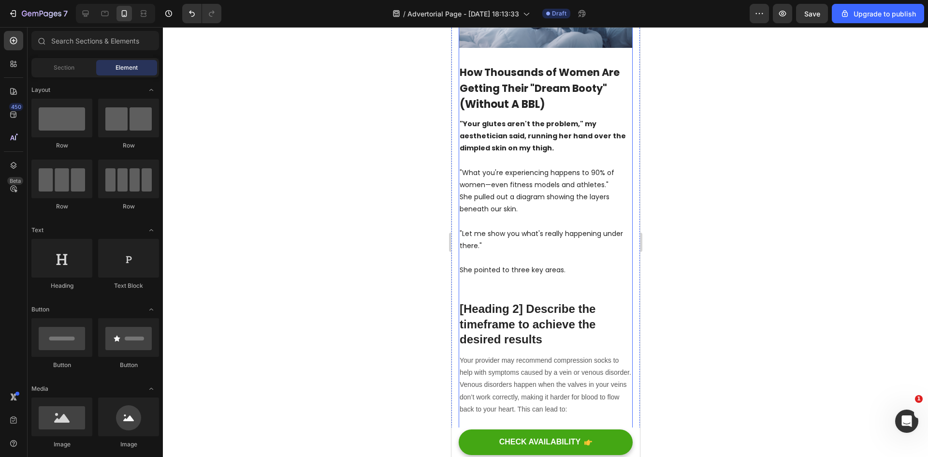
scroll to position [0, 0]
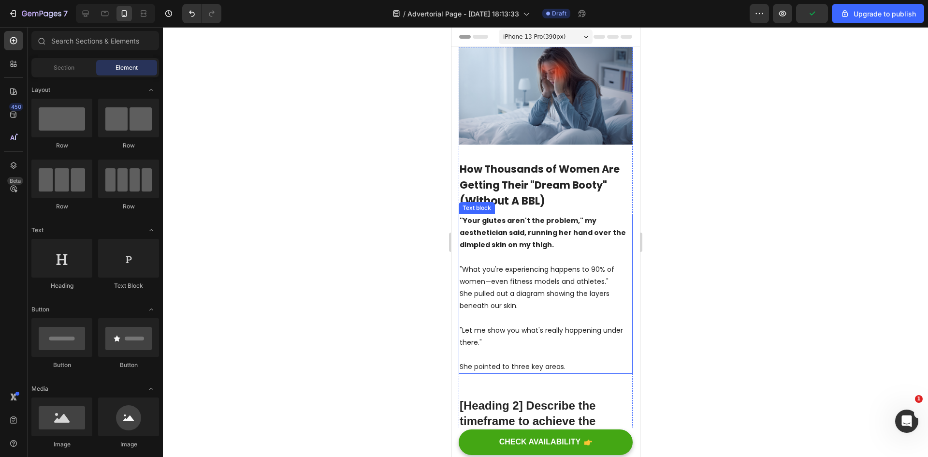
click at [569, 351] on p "Rich Text Editor. Editing area: main" at bounding box center [545, 354] width 172 height 12
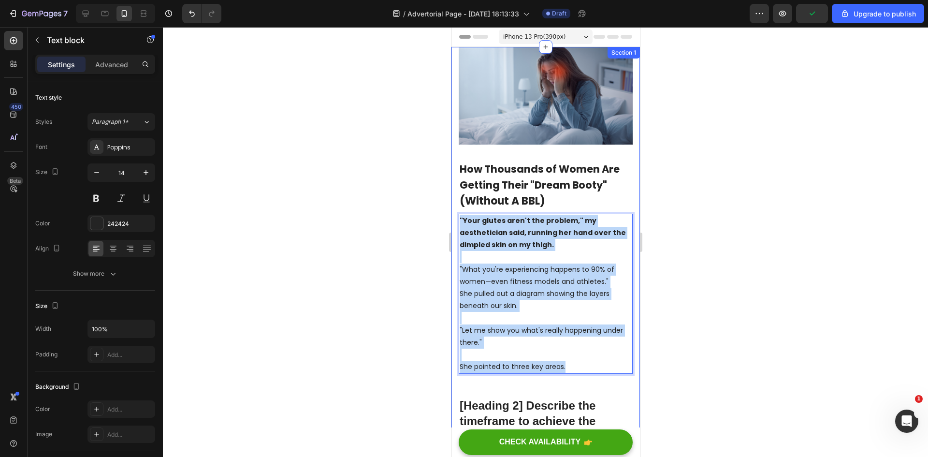
drag, startPoint x: 579, startPoint y: 359, endPoint x: 452, endPoint y: 218, distance: 189.6
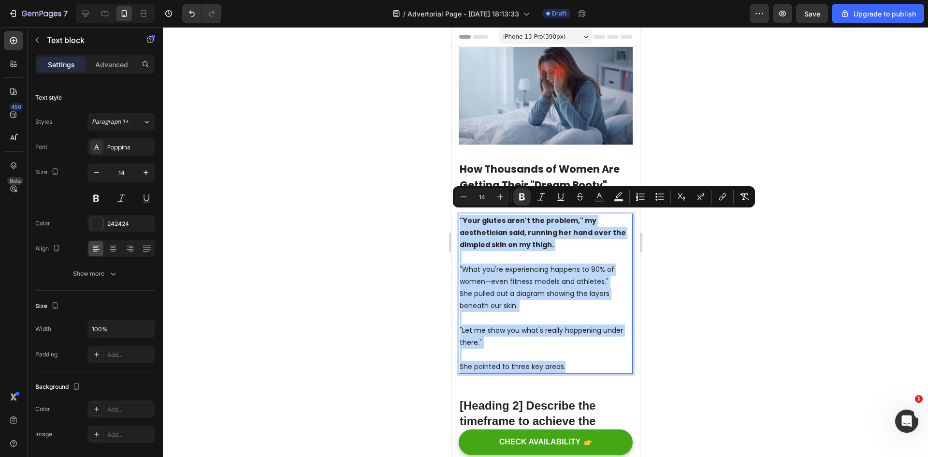
copy div ""Your glutes aren't the problem," my aesthetician said, running her hand over t…"
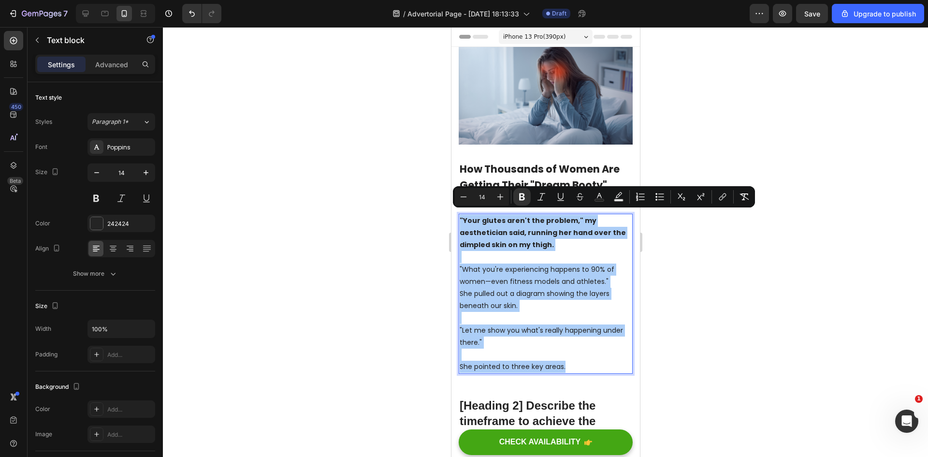
click at [731, 335] on div at bounding box center [545, 242] width 765 height 430
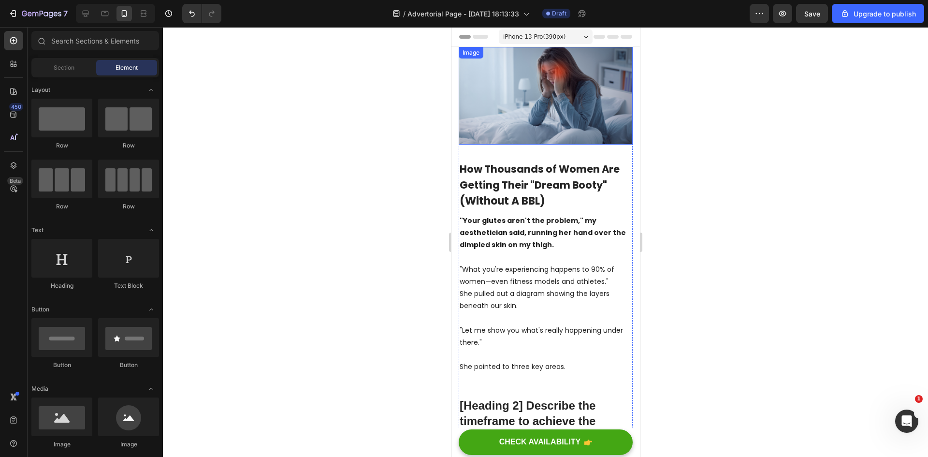
click at [545, 74] on img at bounding box center [545, 96] width 174 height 98
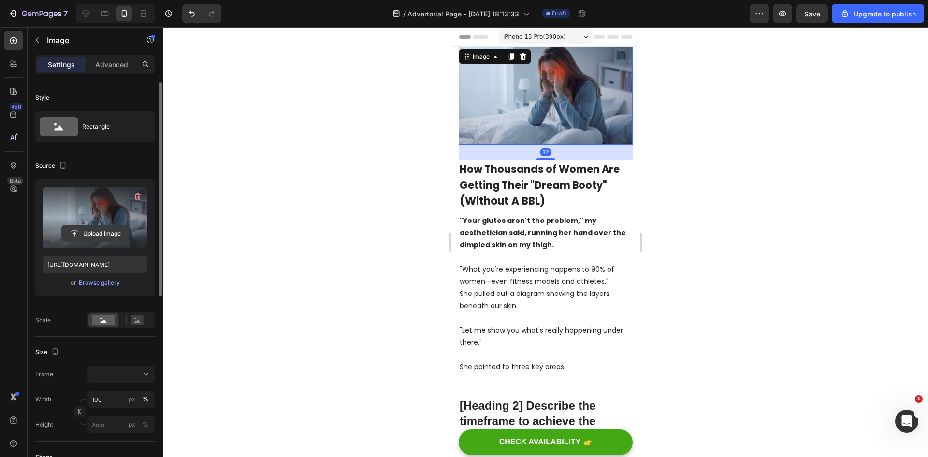
click at [67, 233] on input "file" at bounding box center [95, 233] width 67 height 16
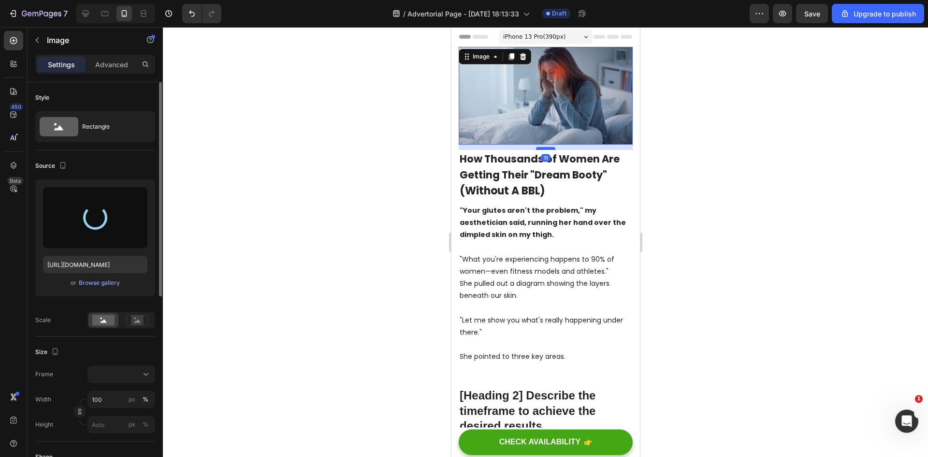
drag, startPoint x: 546, startPoint y: 155, endPoint x: 1179, endPoint y: 207, distance: 635.2
click at [550, 147] on div at bounding box center [544, 148] width 19 height 3
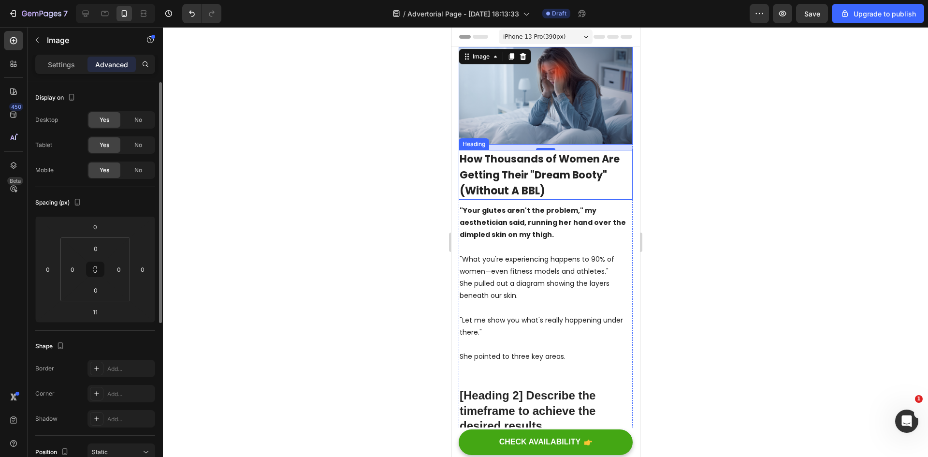
click at [471, 176] on span "How Thousands of Women Are Getting Their "Dream Booty"" at bounding box center [539, 167] width 160 height 30
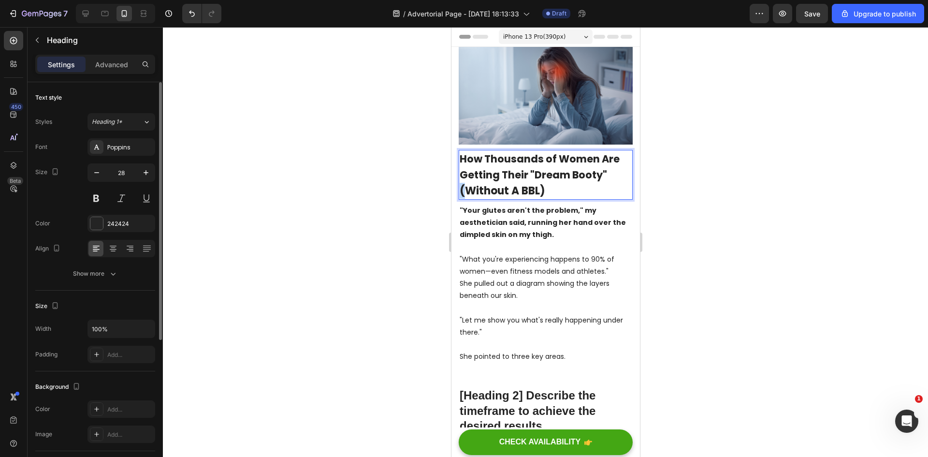
click at [461, 186] on span "(Without A BBL)" at bounding box center [502, 190] width 86 height 15
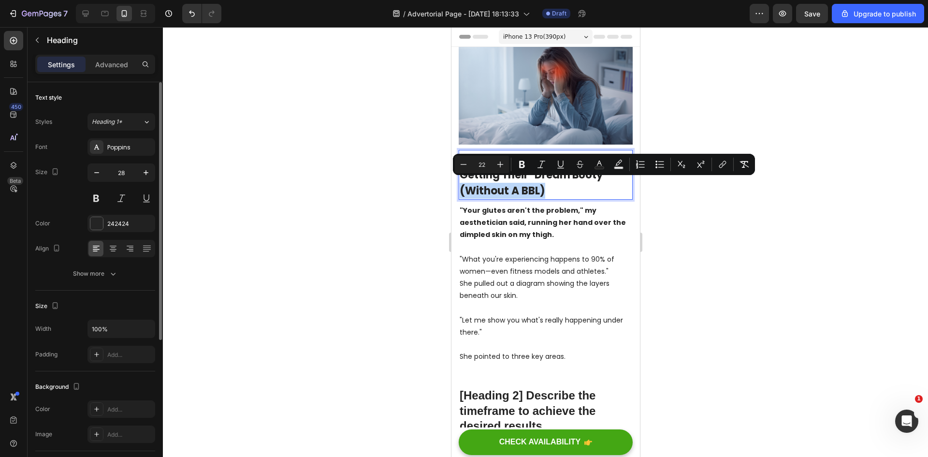
click at [461, 186] on span "(Without A BBL)" at bounding box center [502, 190] width 86 height 15
click at [462, 191] on span "(Without A BBL)" at bounding box center [502, 190] width 86 height 15
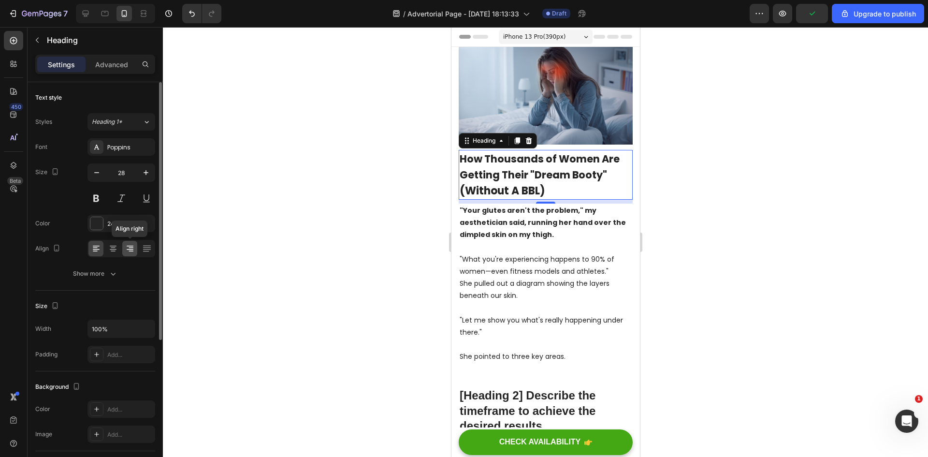
click at [128, 245] on icon at bounding box center [130, 249] width 10 height 10
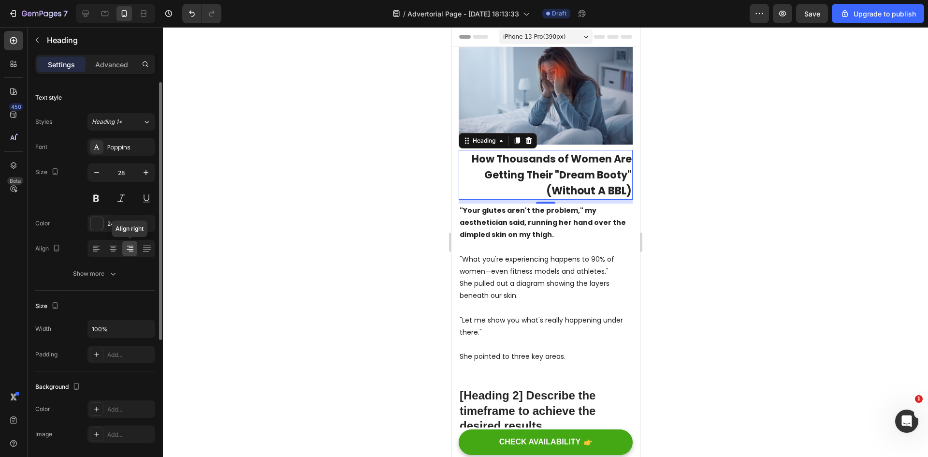
click at [128, 249] on icon at bounding box center [130, 249] width 7 height 1
click at [560, 190] on span "(Without A BBL)" at bounding box center [589, 190] width 86 height 15
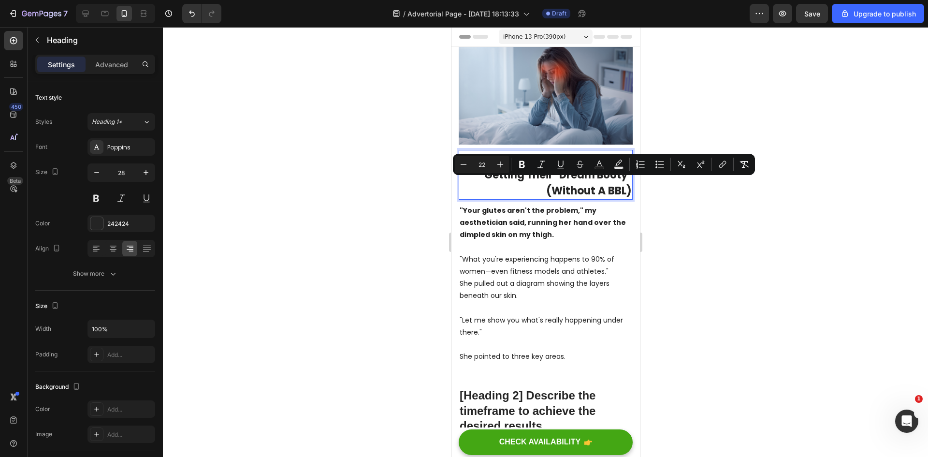
click at [795, 154] on div at bounding box center [545, 242] width 765 height 430
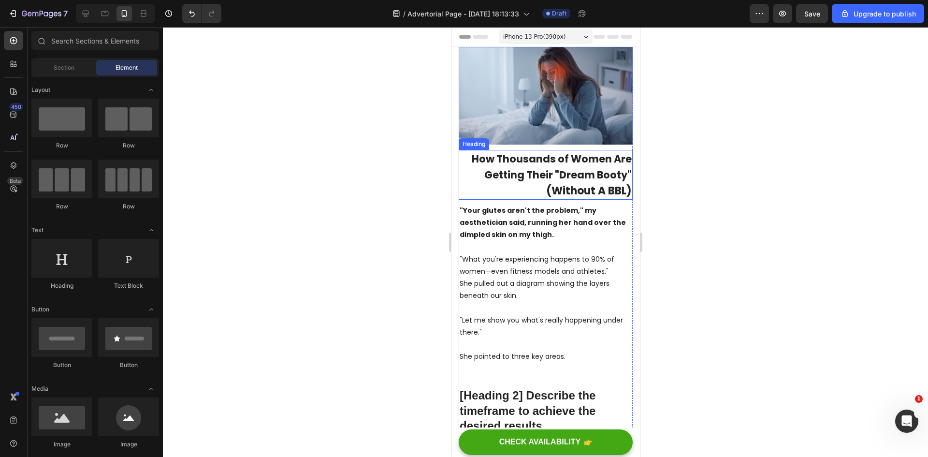
click at [546, 187] on span "(Without A BBL)" at bounding box center [589, 190] width 86 height 15
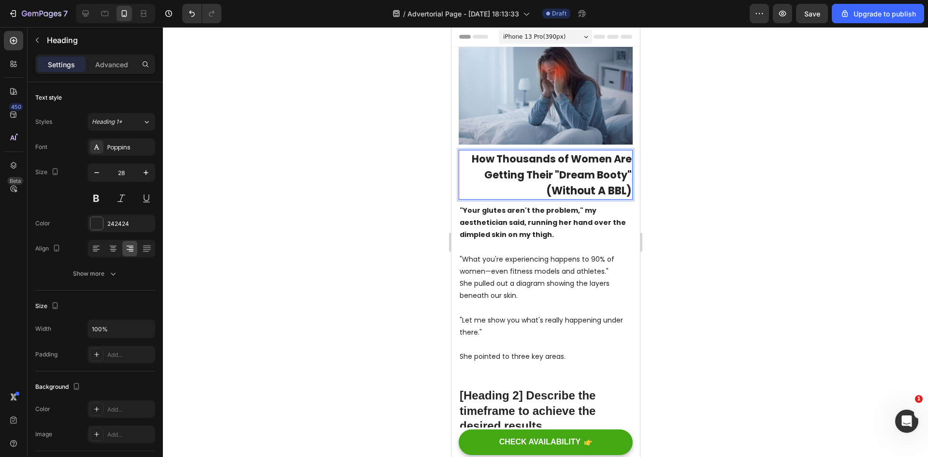
click at [546, 187] on span "(Without A BBL)" at bounding box center [589, 190] width 86 height 15
click at [476, 170] on span "How Thousands of Women Are Getting Their "Dream Booty"" at bounding box center [551, 167] width 160 height 30
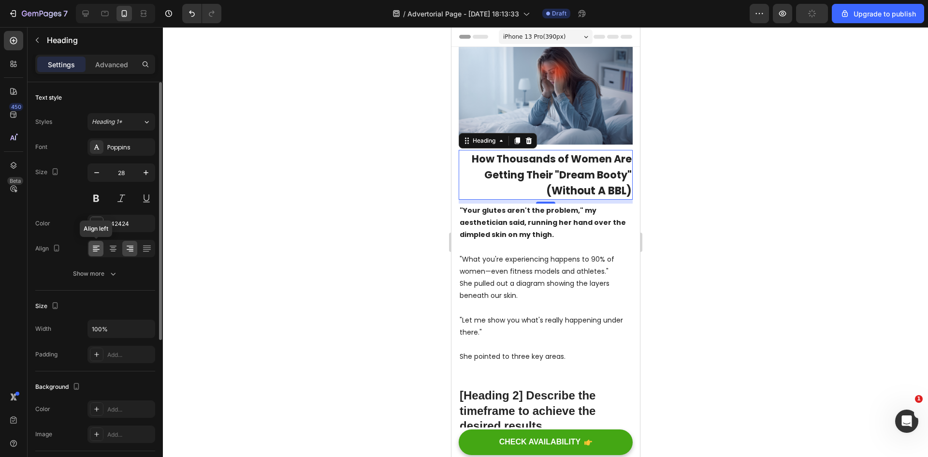
click at [95, 246] on icon at bounding box center [96, 245] width 7 height 1
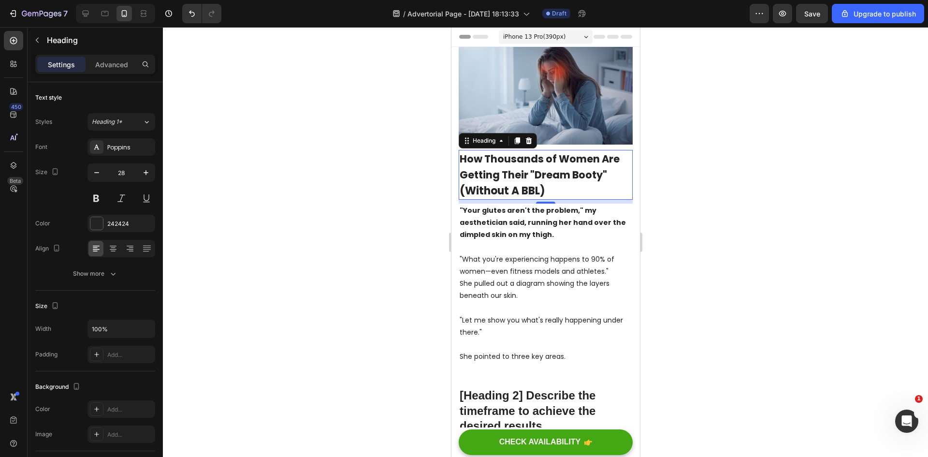
click at [476, 186] on span "(Without A BBL)" at bounding box center [502, 190] width 86 height 15
click at [459, 171] on span "How Thousands of Women Are Getting Their "Dream Booty"" at bounding box center [539, 167] width 160 height 30
click at [481, 189] on span "(Without A BBL)" at bounding box center [502, 190] width 86 height 15
drag, startPoint x: 607, startPoint y: 170, endPoint x: 462, endPoint y: 157, distance: 145.5
click at [462, 157] on p "How Thousands of Women Are Getting Their "Dream Booty" (Without A BBL)" at bounding box center [545, 174] width 172 height 47
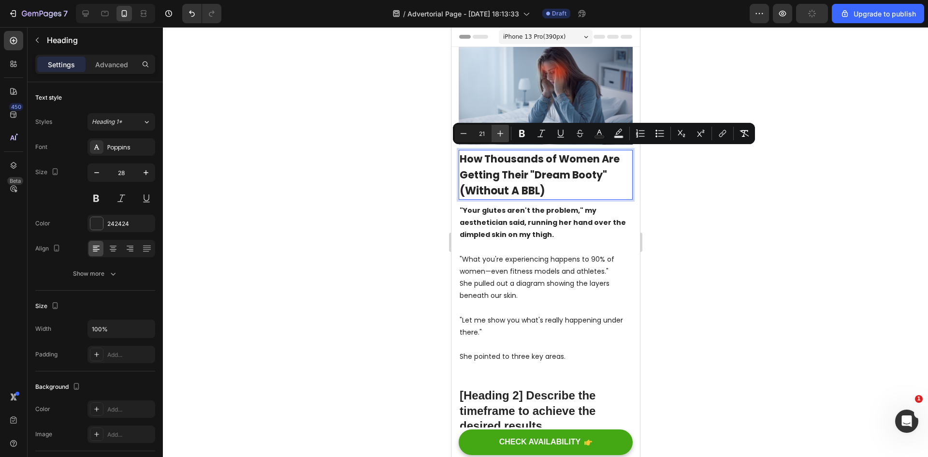
click at [502, 131] on icon "Editor contextual toolbar" at bounding box center [500, 134] width 10 height 10
click at [467, 133] on icon "Editor contextual toolbar" at bounding box center [464, 133] width 10 height 10
type input "21"
click at [579, 182] on p "How Thousands of Women Are Getting Their "Dream Booty" (Without A BBL)" at bounding box center [545, 174] width 172 height 47
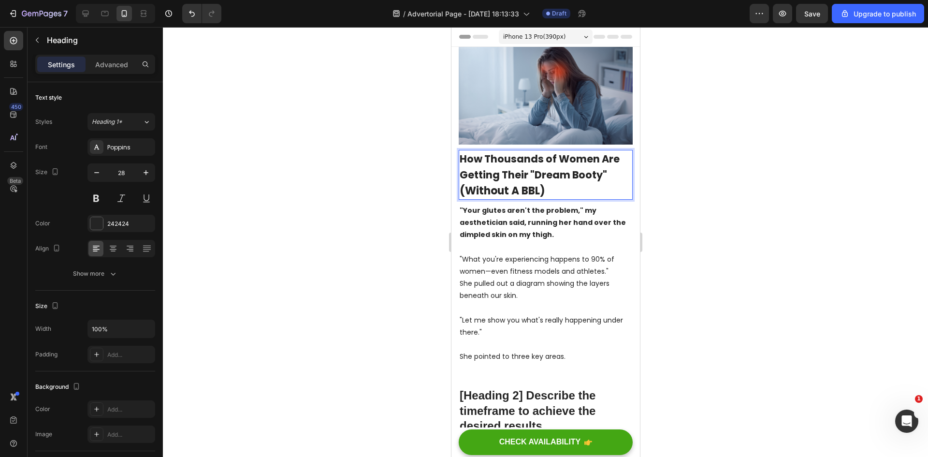
click at [701, 182] on div at bounding box center [545, 242] width 765 height 430
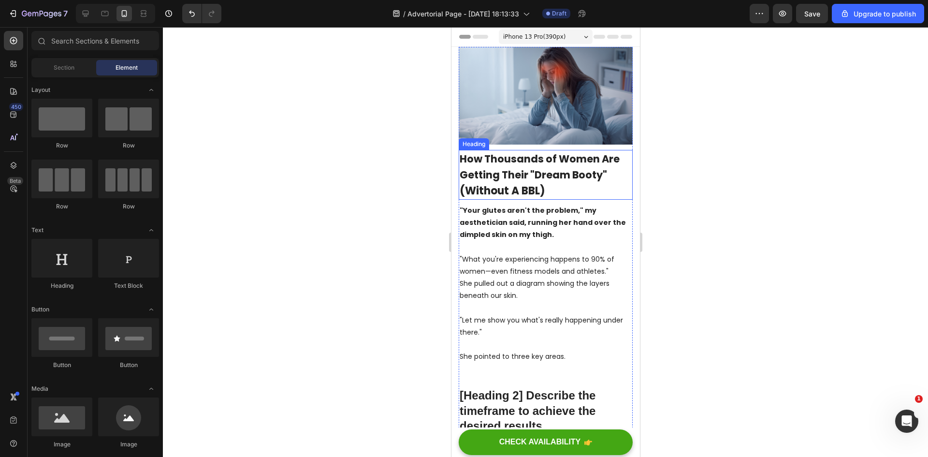
click at [603, 175] on span "How Thousands of Women Are Getting Their "Dream Booty"" at bounding box center [539, 167] width 160 height 30
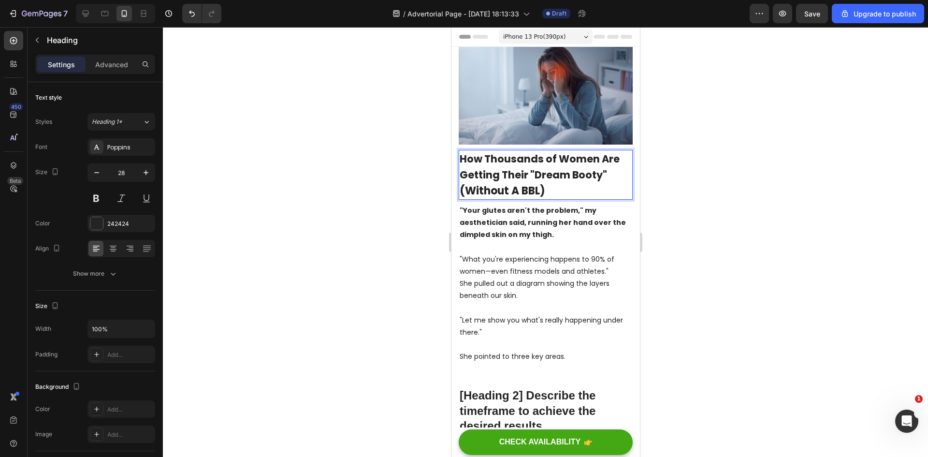
click at [607, 169] on p "How Thousands of Women Are Getting Their "Dream Booty" (Without A BBL)" at bounding box center [545, 174] width 172 height 47
click at [763, 220] on div at bounding box center [545, 242] width 765 height 430
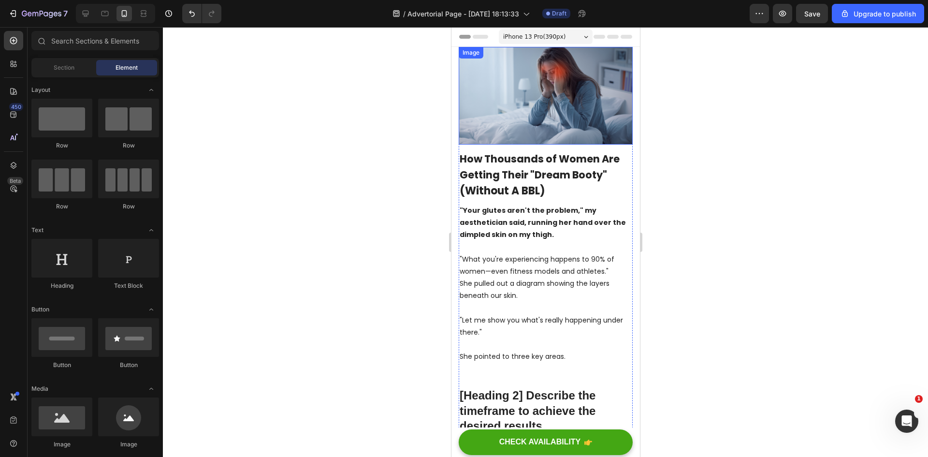
click at [573, 84] on img at bounding box center [545, 96] width 174 height 98
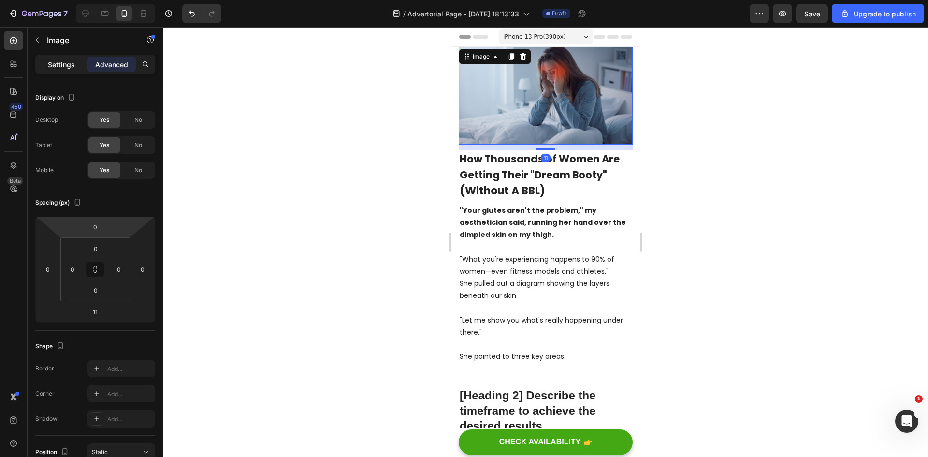
click at [77, 61] on div "Settings" at bounding box center [61, 64] width 48 height 15
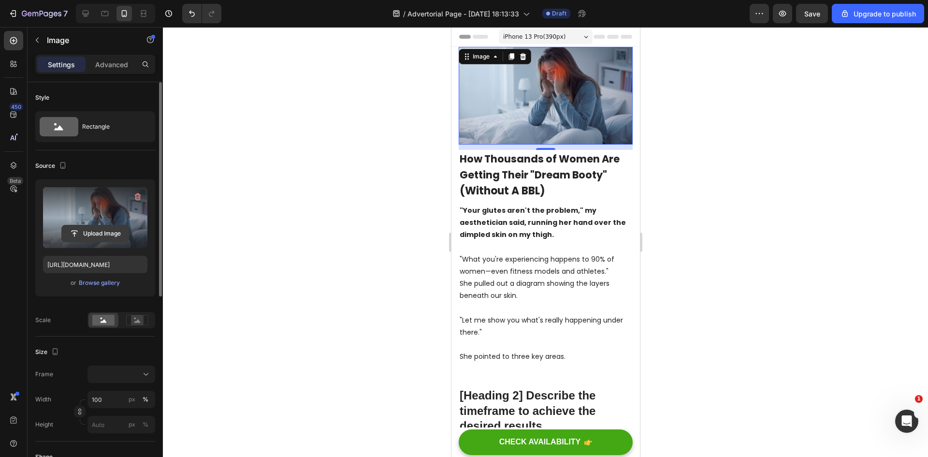
click at [94, 231] on input "file" at bounding box center [95, 233] width 67 height 16
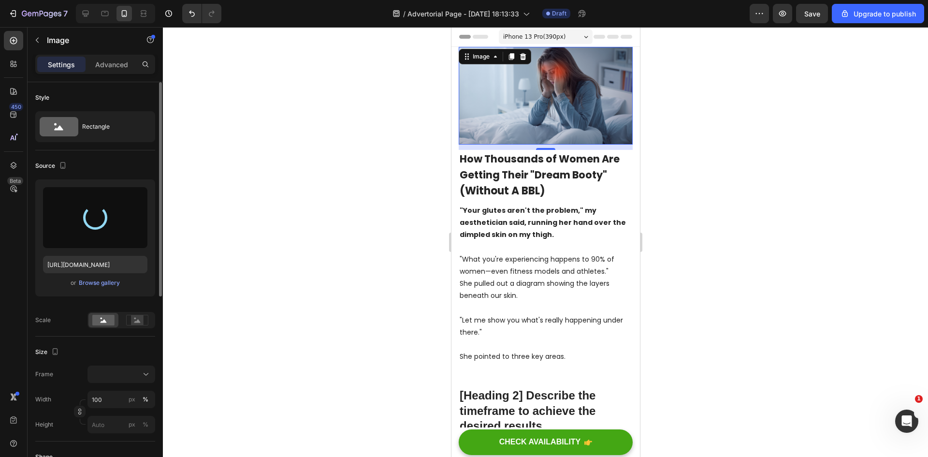
type input "[URL][DOMAIN_NAME]"
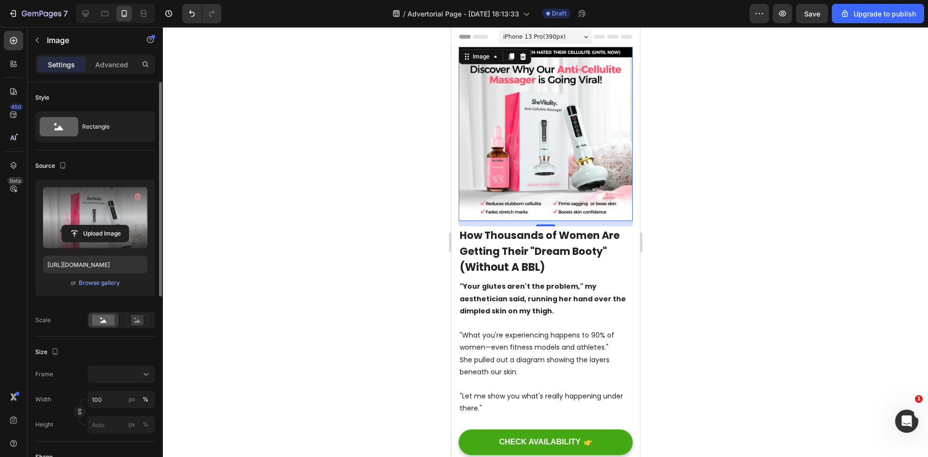
click at [737, 182] on div at bounding box center [545, 242] width 765 height 430
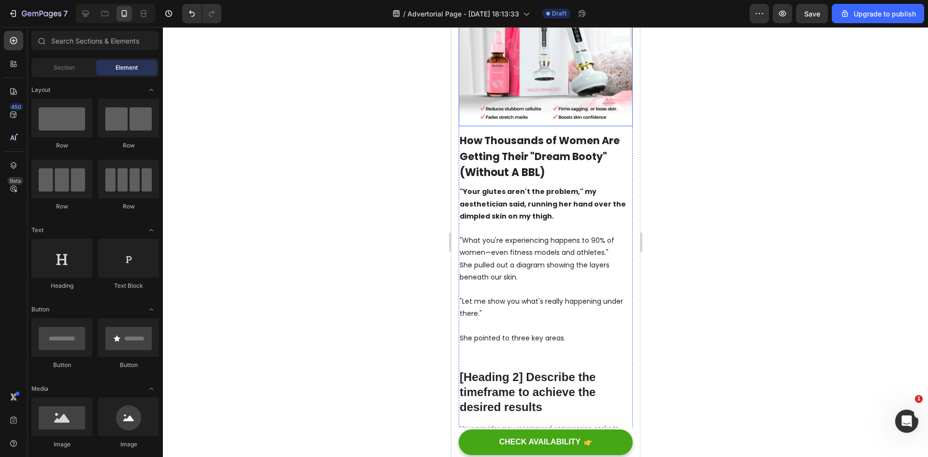
scroll to position [97, 0]
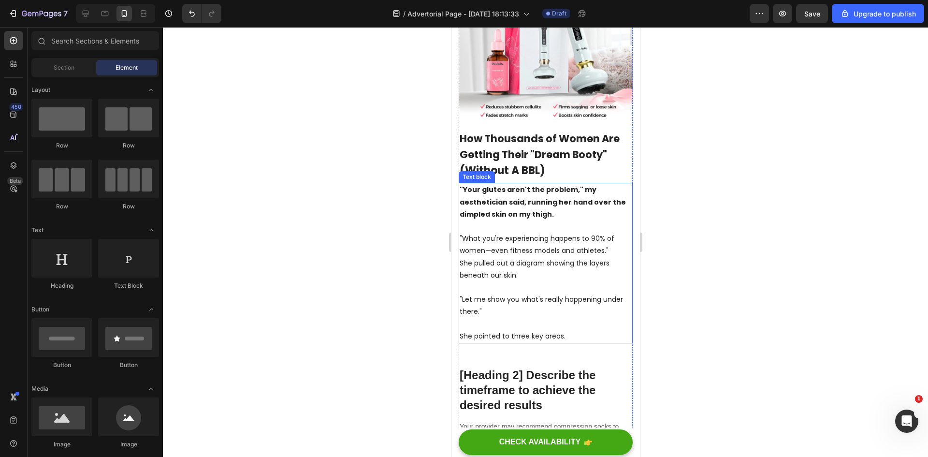
click at [535, 205] on strong ""Your glutes aren't the problem," my aesthetician said, running her hand over t…" at bounding box center [542, 202] width 166 height 34
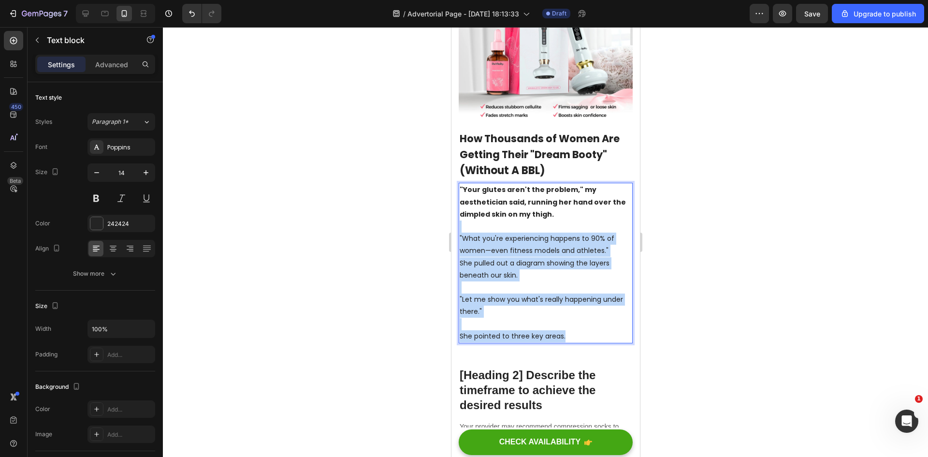
drag, startPoint x: 569, startPoint y: 331, endPoint x: 458, endPoint y: 223, distance: 155.1
click at [458, 223] on div ""Your glutes aren't the problem," my aesthetician said, running her hand over t…" at bounding box center [545, 263] width 174 height 160
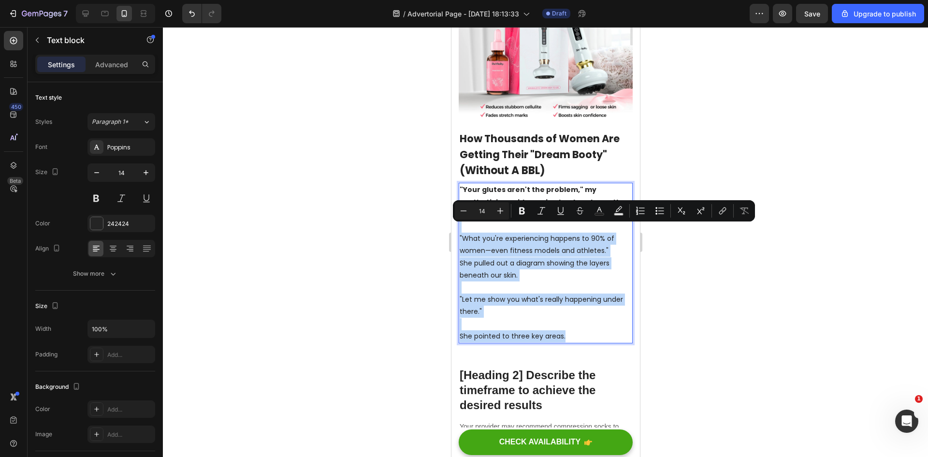
click at [523, 271] on p "She pulled out a diagram showing the layers beneath our skin." at bounding box center [545, 269] width 172 height 24
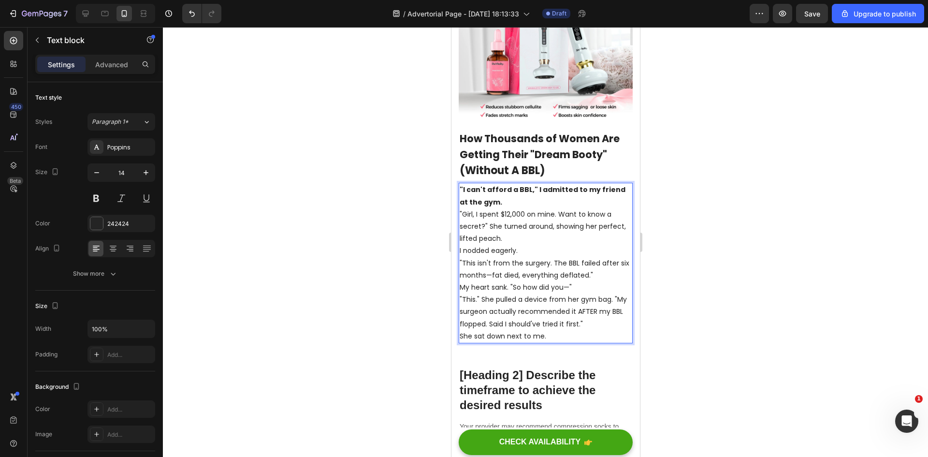
click at [546, 190] on p ""I can't afford a BBL," I admitted to my friend at the gym." at bounding box center [545, 196] width 172 height 24
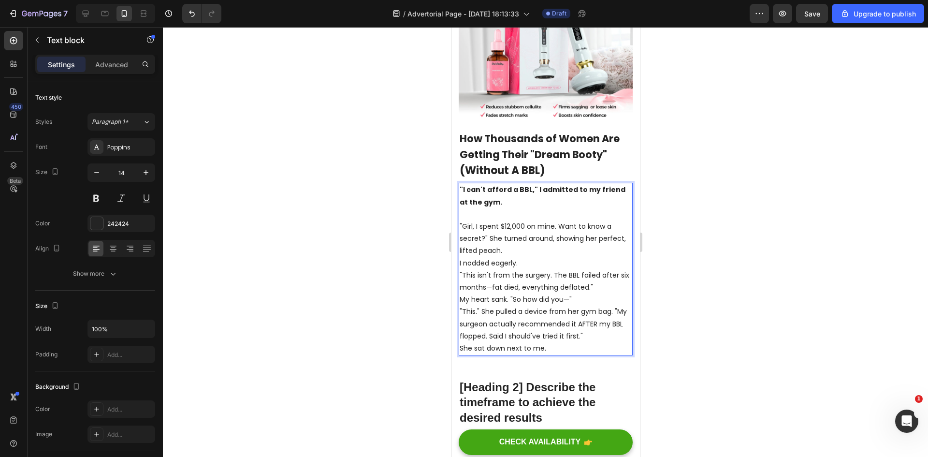
click at [526, 242] on p ""Girl, I spent $12,000 on mine. Want to know a secret?" She turned around, show…" at bounding box center [545, 238] width 172 height 37
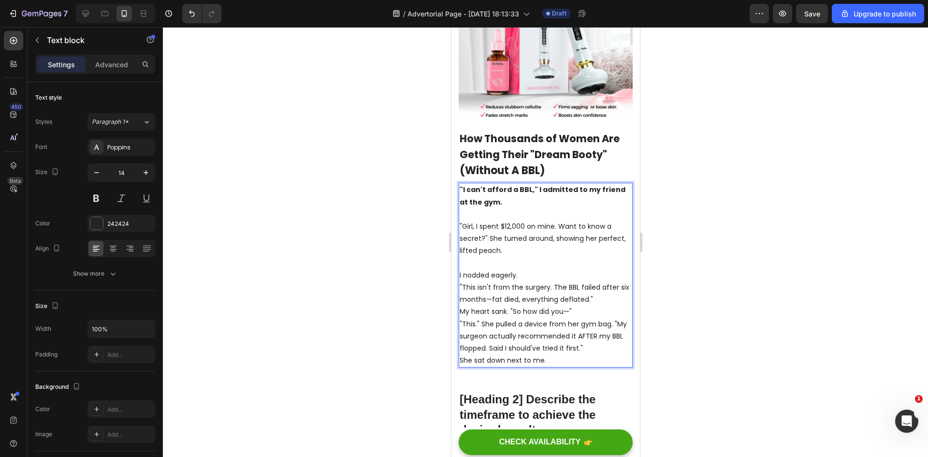
click at [545, 269] on p "I nodded eagerly." at bounding box center [545, 275] width 172 height 12
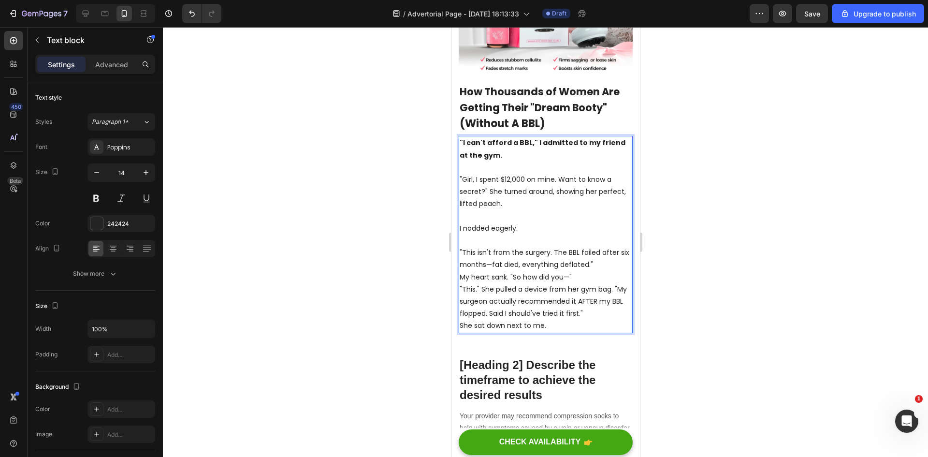
scroll to position [145, 0]
click at [558, 249] on p ""This isn't from the surgery. The BBL failed after six months—fat died, everyth…" at bounding box center [545, 257] width 172 height 24
click at [573, 270] on p "My heart sank. "So how did you—"" at bounding box center [545, 276] width 172 height 12
click at [608, 255] on p ""This isn't from the surgery. The BBL failed after six months—fat died, everyth…" at bounding box center [545, 257] width 172 height 24
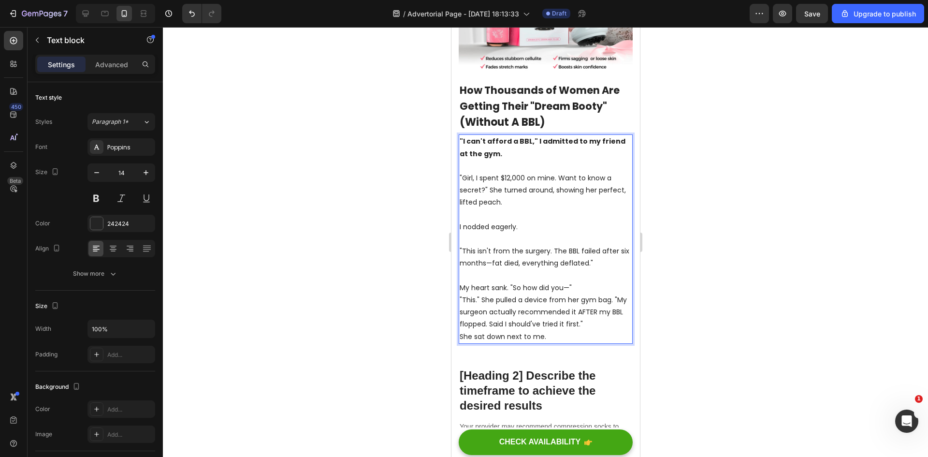
click at [597, 282] on p "My heart sank. "So how did you—"" at bounding box center [545, 288] width 172 height 12
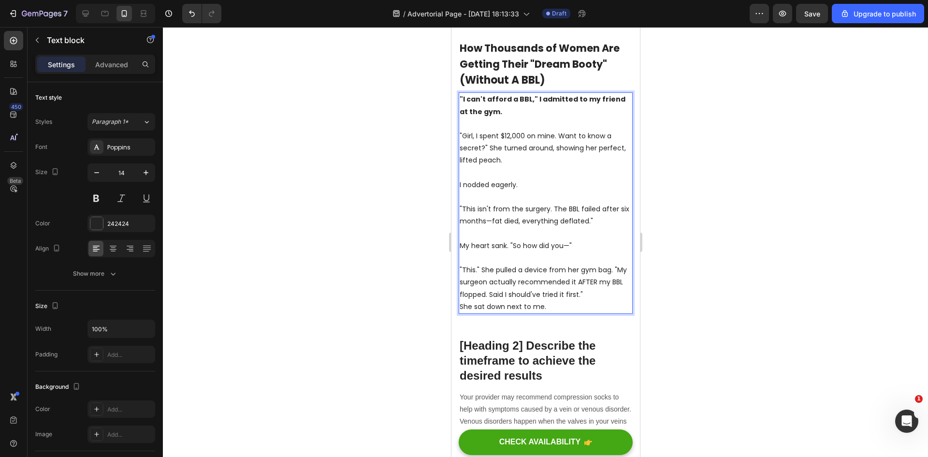
scroll to position [193, 0]
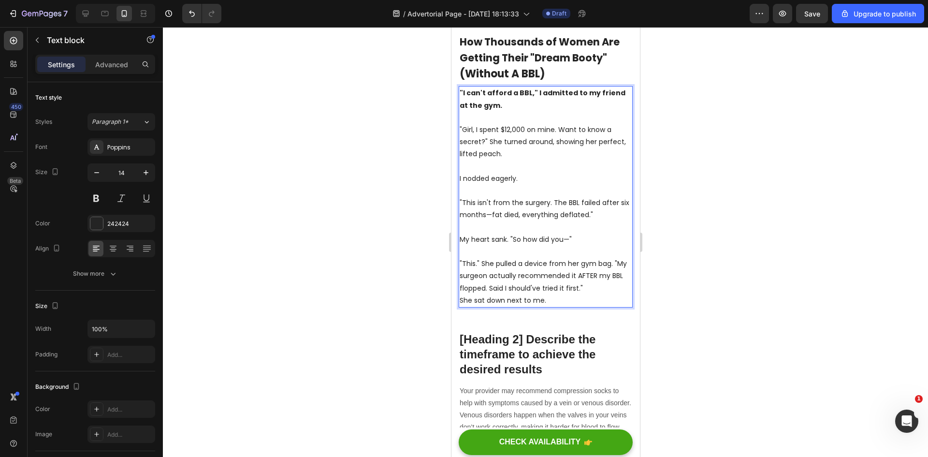
click at [585, 283] on p ""This." She pulled a device from her gym bag. "My surgeon actually recommended …" at bounding box center [545, 276] width 172 height 37
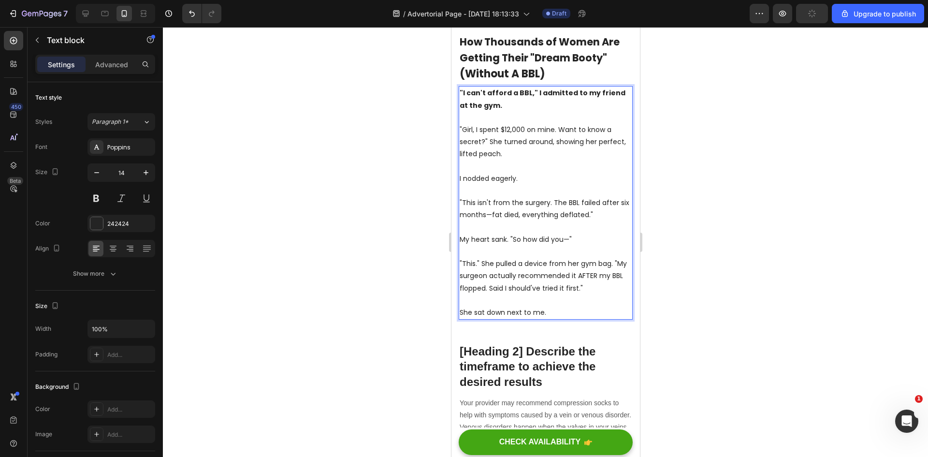
scroll to position [290, 0]
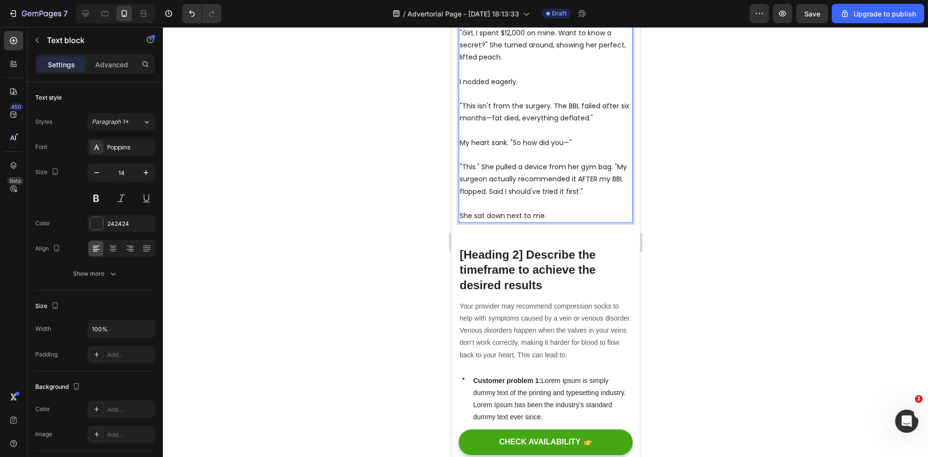
click at [562, 210] on p "She sat down next to me." at bounding box center [545, 216] width 172 height 12
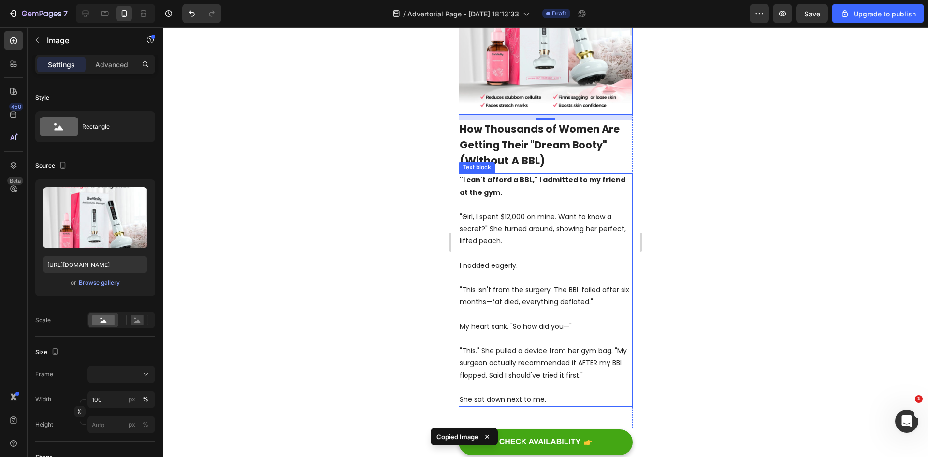
scroll to position [242, 0]
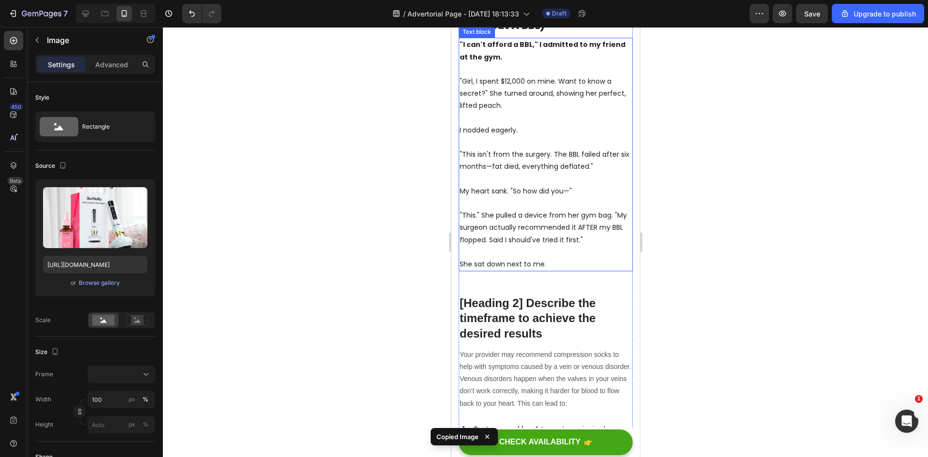
click at [510, 260] on p "She sat down next to me." at bounding box center [545, 264] width 172 height 12
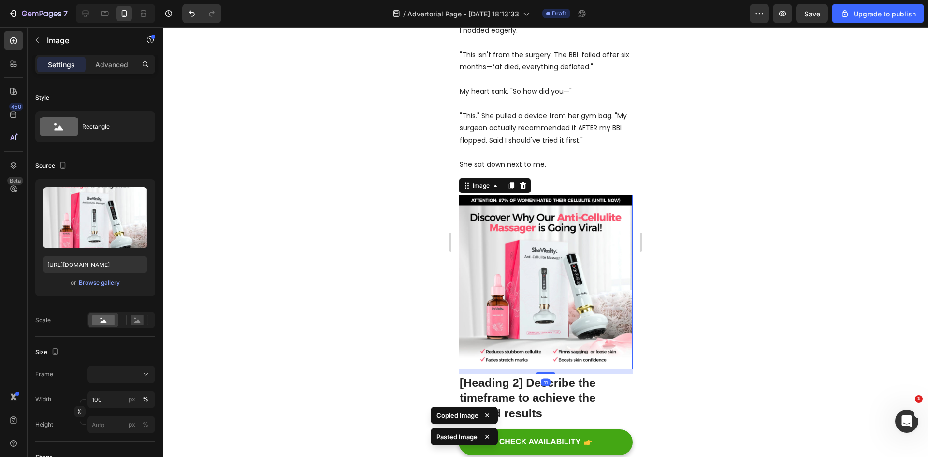
scroll to position [387, 0]
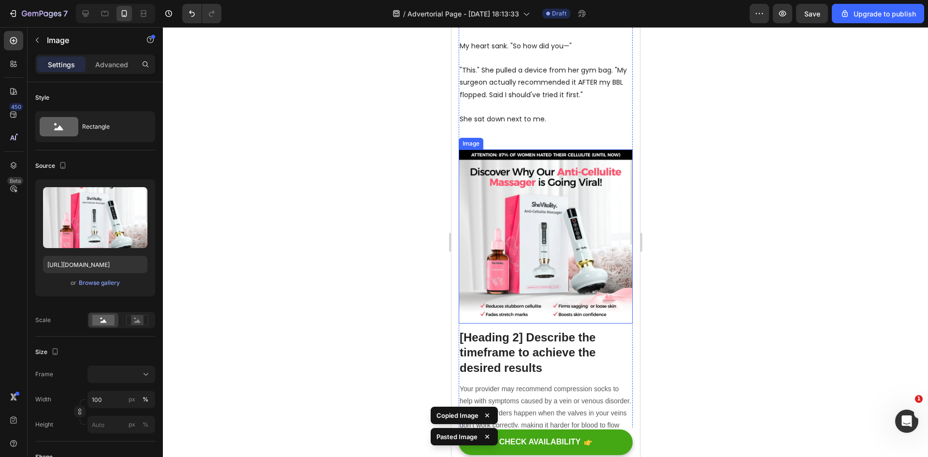
click at [498, 168] on img at bounding box center [545, 236] width 174 height 174
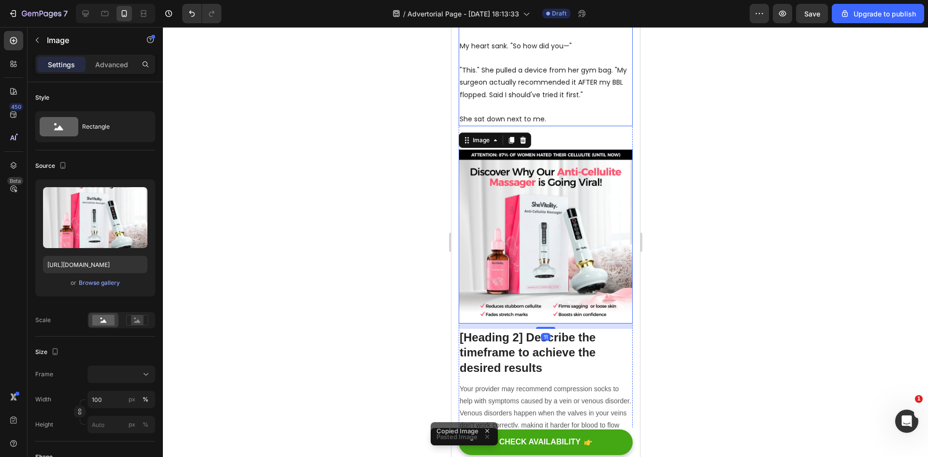
click at [535, 113] on p "She sat down next to me." at bounding box center [545, 119] width 172 height 12
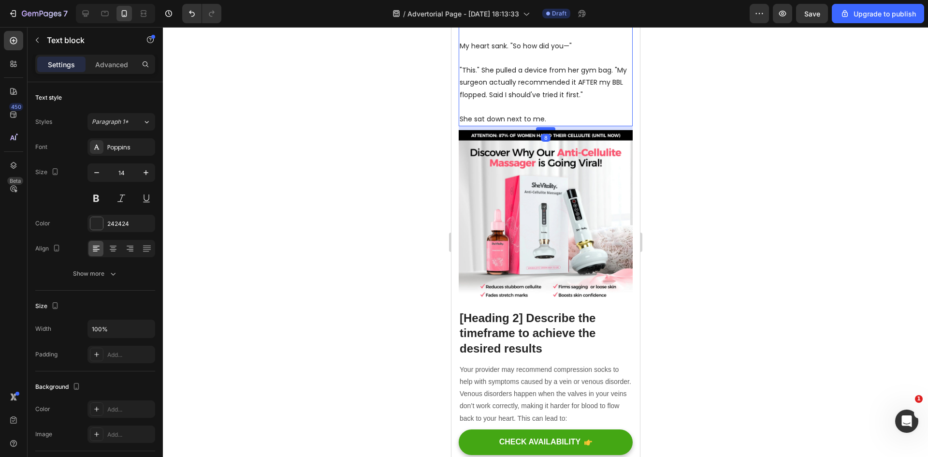
drag, startPoint x: 541, startPoint y: 142, endPoint x: 548, endPoint y: 122, distance: 20.6
click at [548, 127] on div at bounding box center [544, 128] width 19 height 3
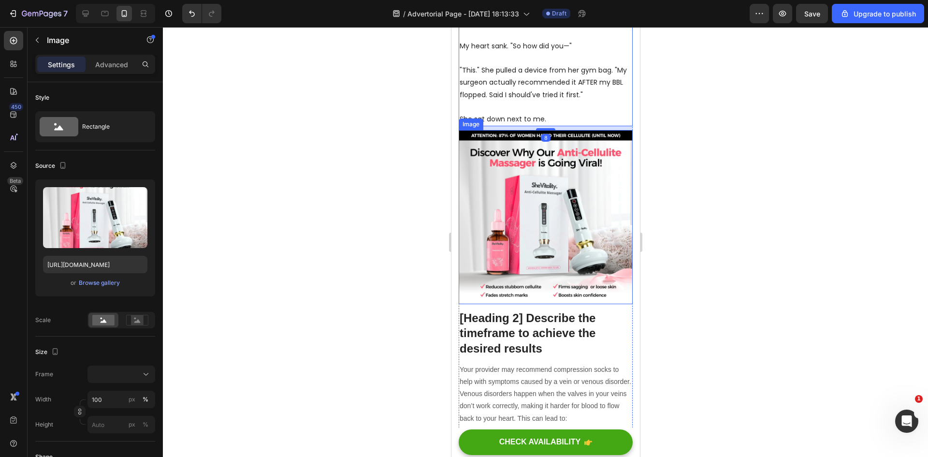
click at [556, 184] on img at bounding box center [545, 217] width 174 height 174
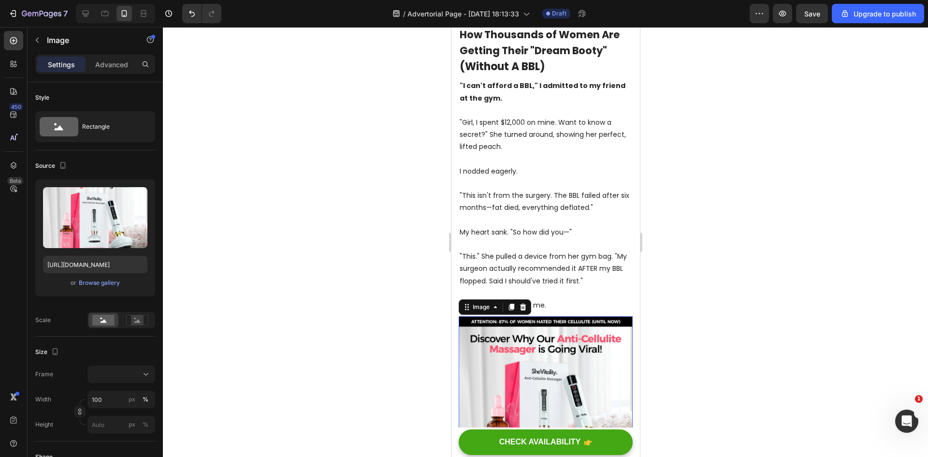
scroll to position [193, 0]
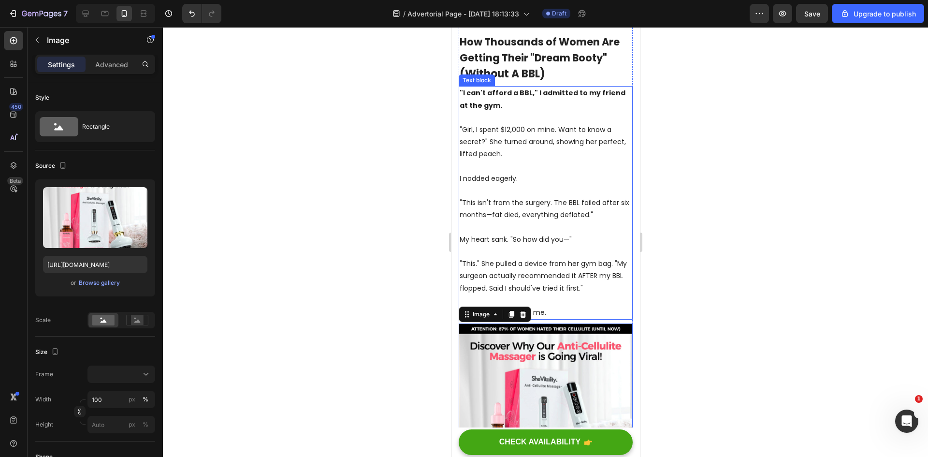
click at [565, 201] on p ""This isn't from the surgery. The BBL failed after six months—fat died, everyth…" at bounding box center [545, 209] width 172 height 24
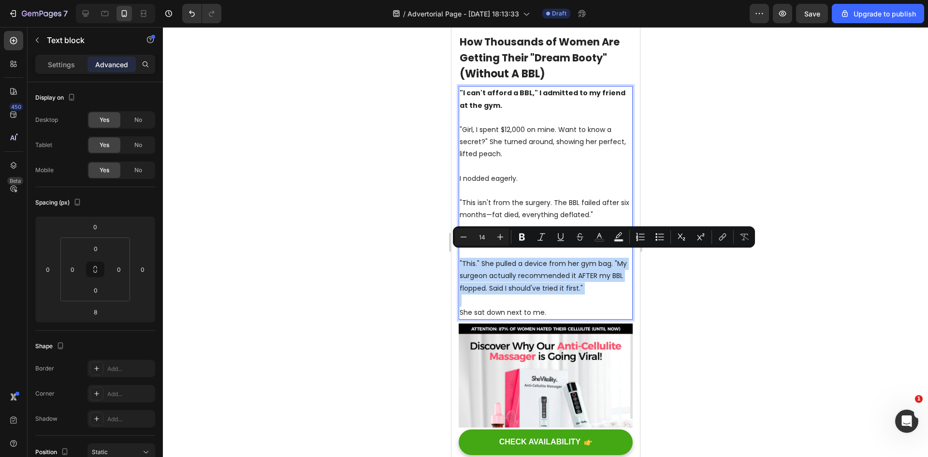
click at [564, 281] on p ""This." She pulled a device from her gym bag. "My surgeon actually recommended …" at bounding box center [545, 276] width 172 height 37
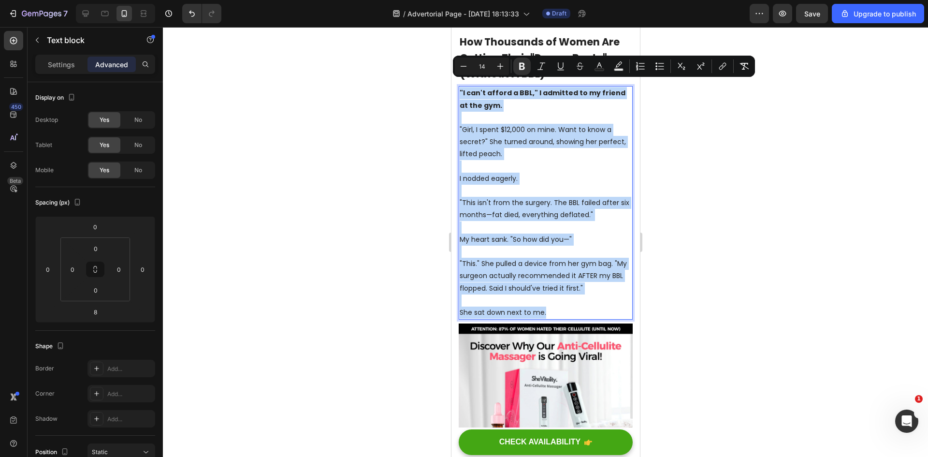
copy div ""I can't afford a BBL," I admitted to my friend at the gym. "Girl, I spent $12,…"
